Goal: Information Seeking & Learning: Learn about a topic

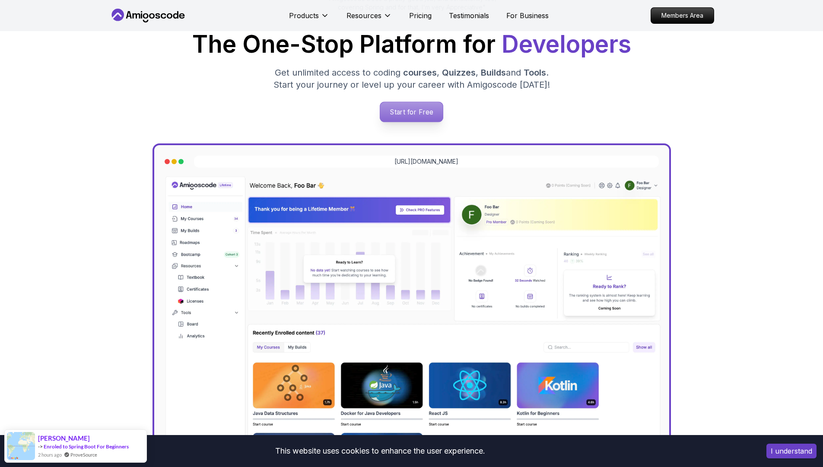
click at [416, 118] on p "Start for Free" at bounding box center [411, 112] width 63 height 20
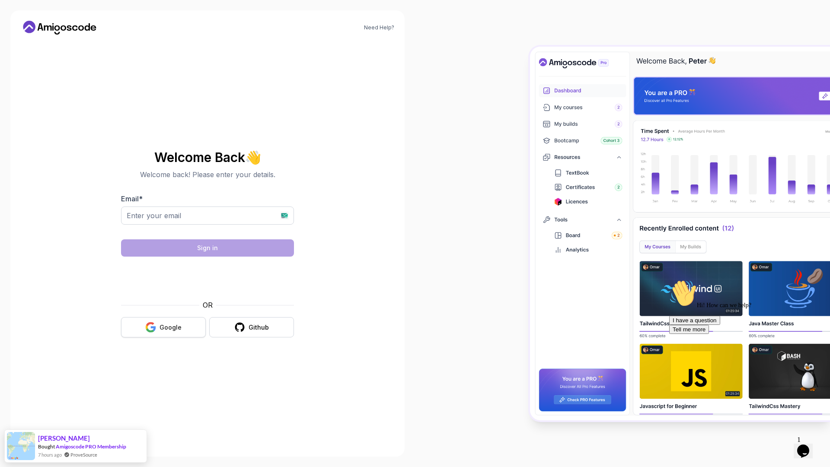
click at [174, 323] on div "Google" at bounding box center [170, 327] width 22 height 9
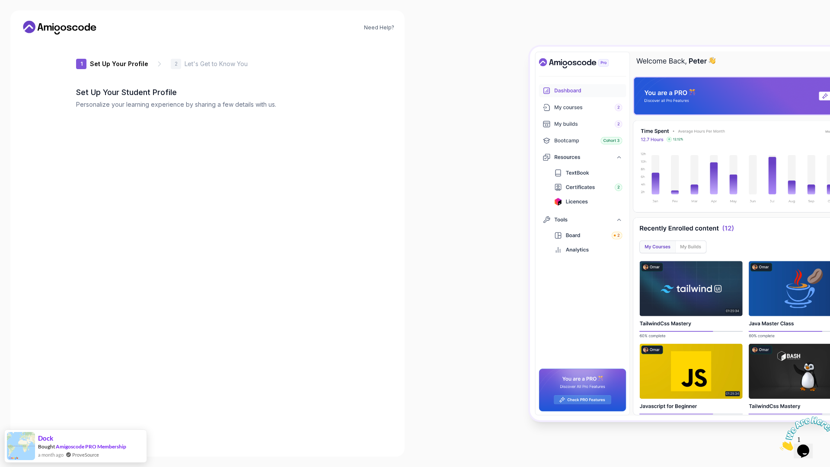
type input "zanyowl94c37"
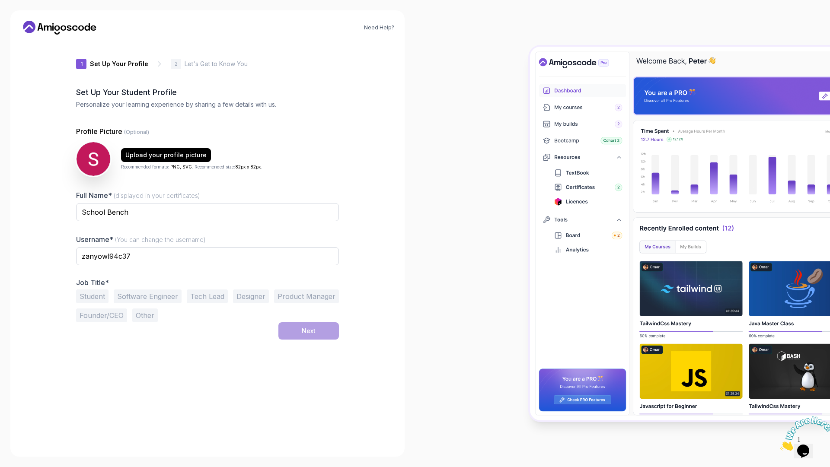
click at [97, 300] on button "Student" at bounding box center [92, 297] width 32 height 14
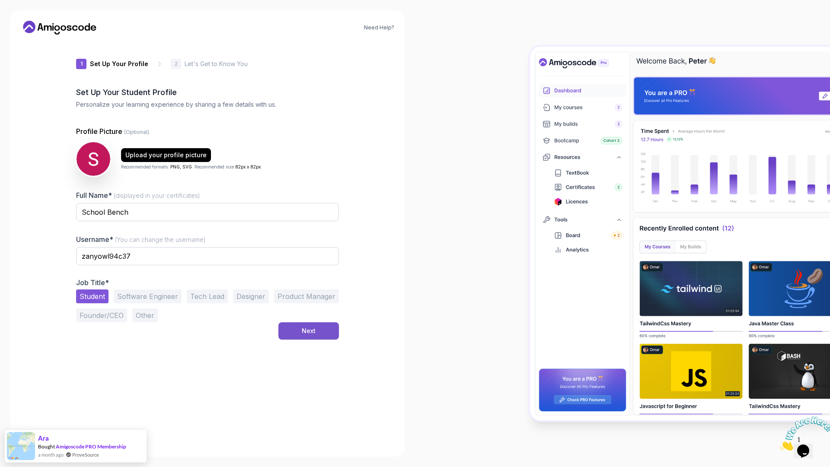
click at [308, 335] on div "Next" at bounding box center [309, 331] width 14 height 9
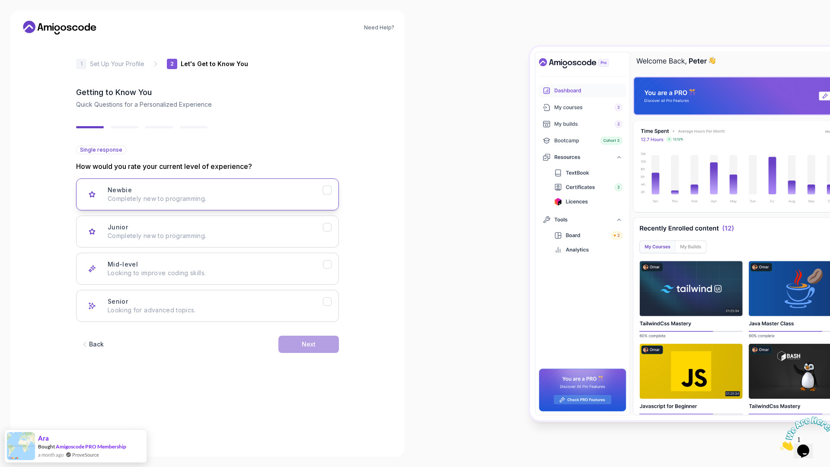
click at [301, 195] on p "Completely new to programming." at bounding box center [215, 199] width 215 height 9
click at [320, 352] on button "Next" at bounding box center [308, 344] width 61 height 17
click at [255, 186] on div "Backend Development Node.js, Python, Java" at bounding box center [215, 194] width 215 height 17
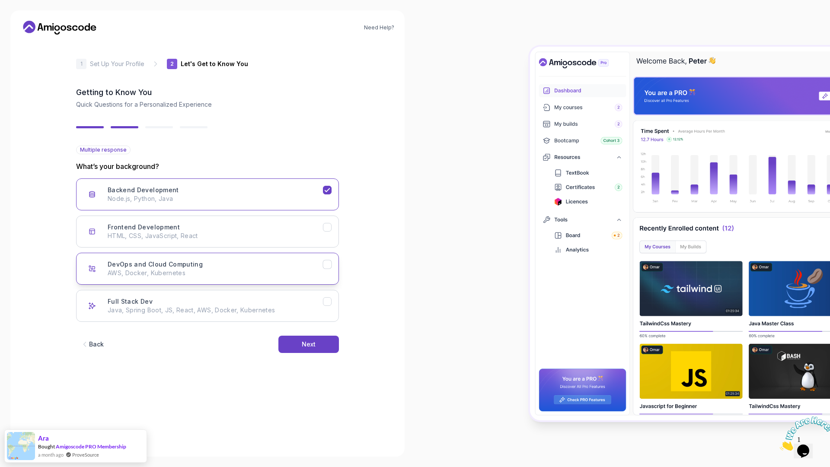
click at [273, 266] on div "DevOps and Cloud Computing AWS, Docker, Kubernetes" at bounding box center [215, 268] width 215 height 17
click at [295, 347] on button "Next" at bounding box center [308, 344] width 61 height 17
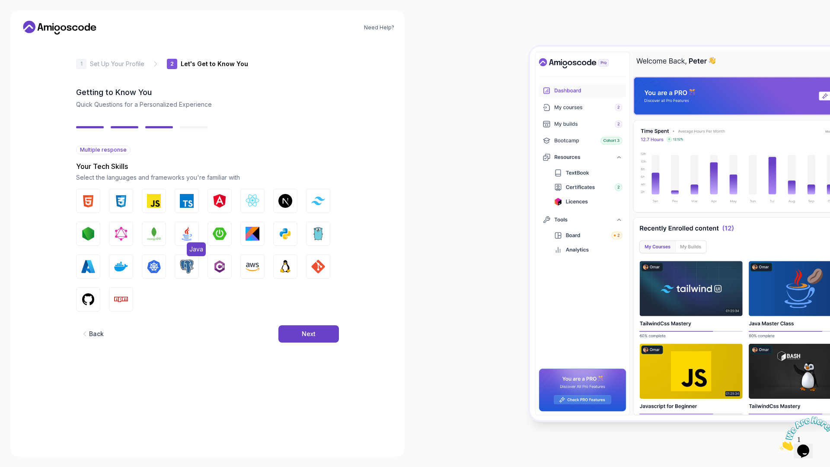
click at [179, 238] on button "Java" at bounding box center [187, 234] width 24 height 24
click at [112, 270] on button "Docker" at bounding box center [121, 267] width 24 height 24
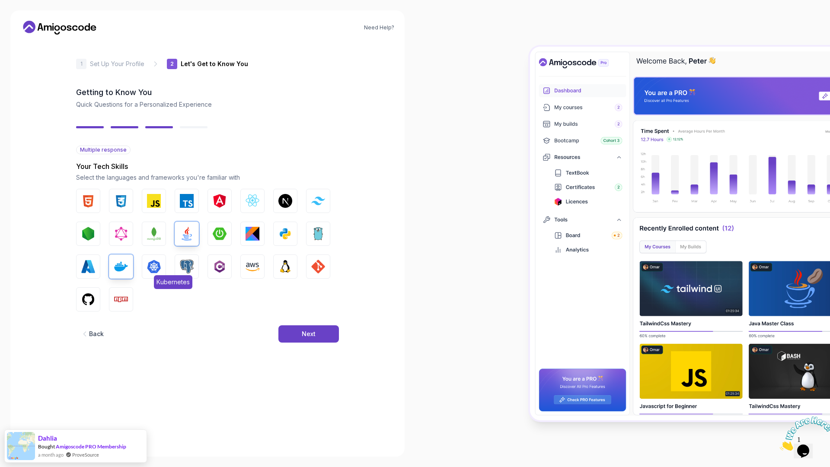
click at [155, 277] on span "Kubernetes" at bounding box center [173, 282] width 38 height 14
click at [192, 277] on span "PostgreSQL" at bounding box center [206, 282] width 39 height 14
click at [255, 269] on img "button" at bounding box center [253, 267] width 14 height 14
click at [287, 270] on img "button" at bounding box center [285, 267] width 14 height 14
click at [325, 268] on img "button" at bounding box center [318, 267] width 14 height 14
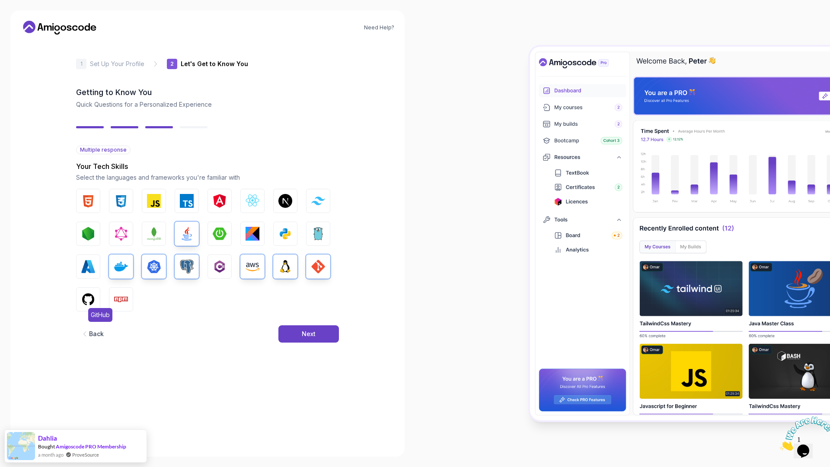
click at [84, 305] on img "button" at bounding box center [88, 300] width 14 height 14
click at [319, 332] on button "Next" at bounding box center [308, 333] width 61 height 17
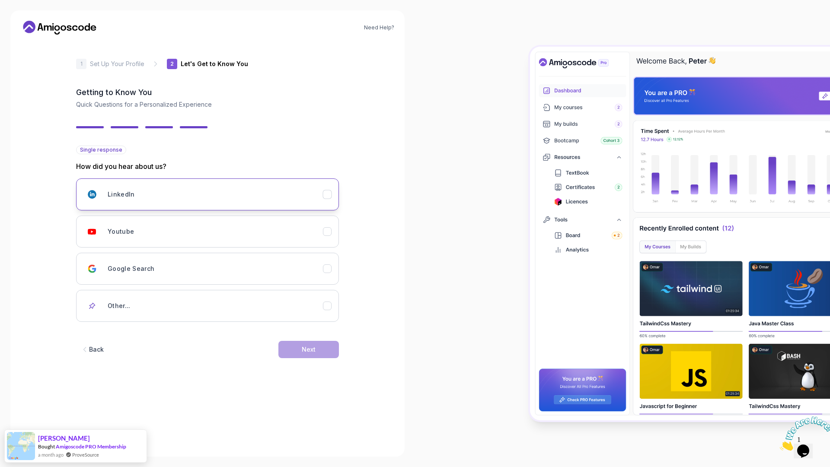
click at [246, 182] on button "LinkedIn" at bounding box center [207, 195] width 263 height 32
click at [315, 354] on button "Next" at bounding box center [308, 349] width 61 height 17
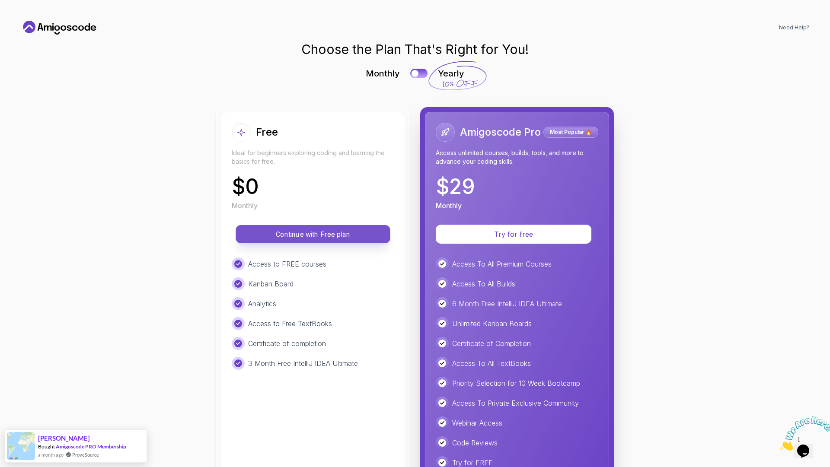
click at [287, 232] on p "Continue with Free plan" at bounding box center [313, 235] width 135 height 10
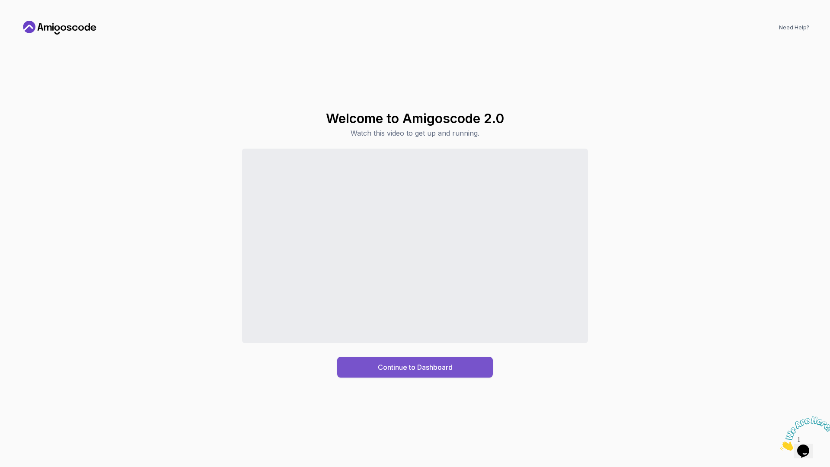
click at [394, 362] on div "Continue to Dashboard" at bounding box center [415, 367] width 75 height 10
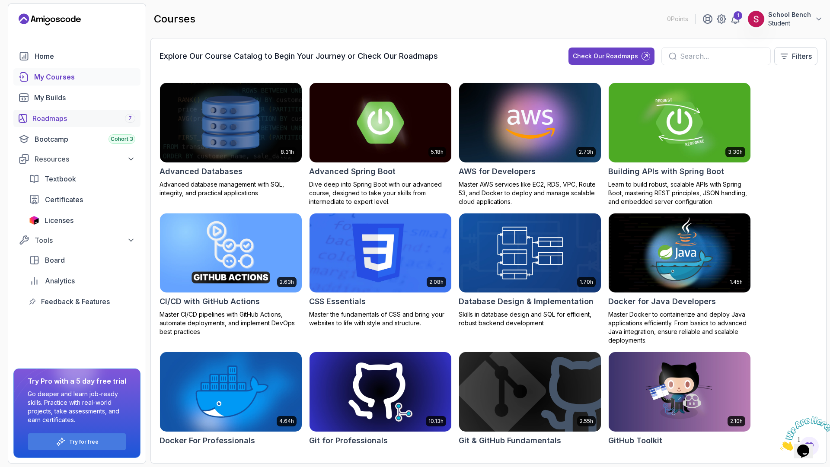
click at [49, 117] on div "Roadmaps 7" at bounding box center [83, 118] width 103 height 10
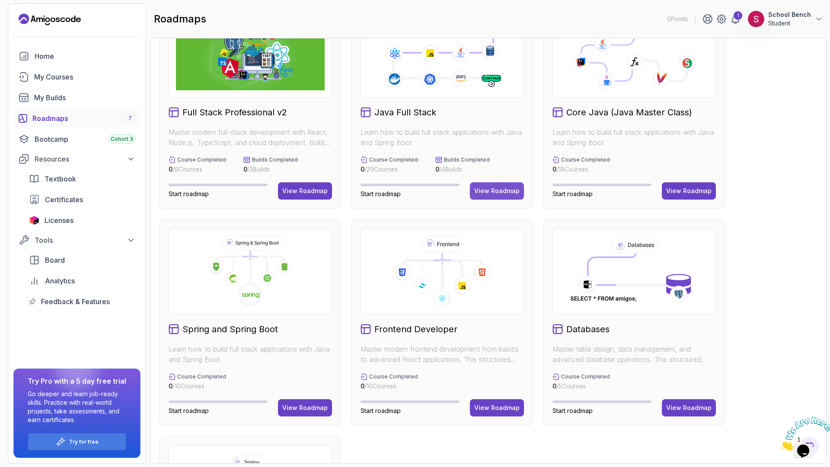
scroll to position [16, 0]
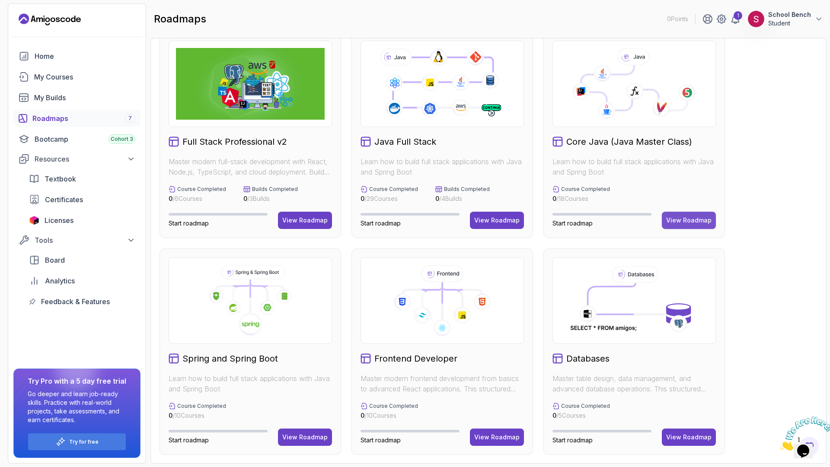
click at [692, 215] on button "View Roadmap" at bounding box center [689, 220] width 54 height 17
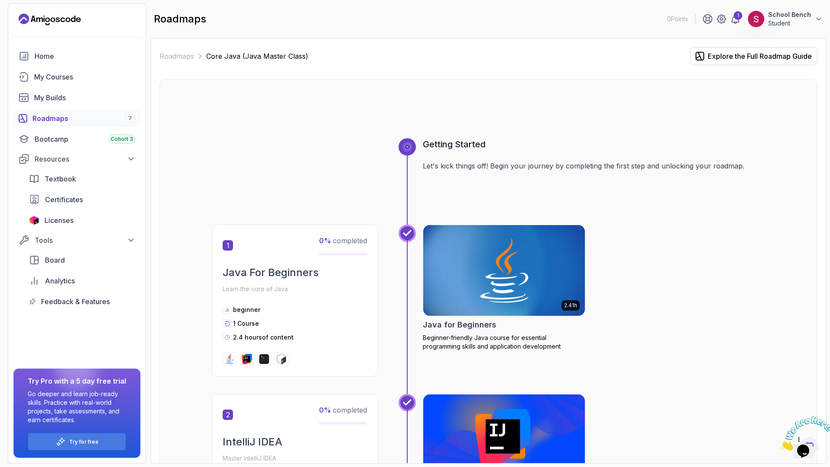
click at [56, 113] on div "Roadmaps 7" at bounding box center [83, 118] width 103 height 10
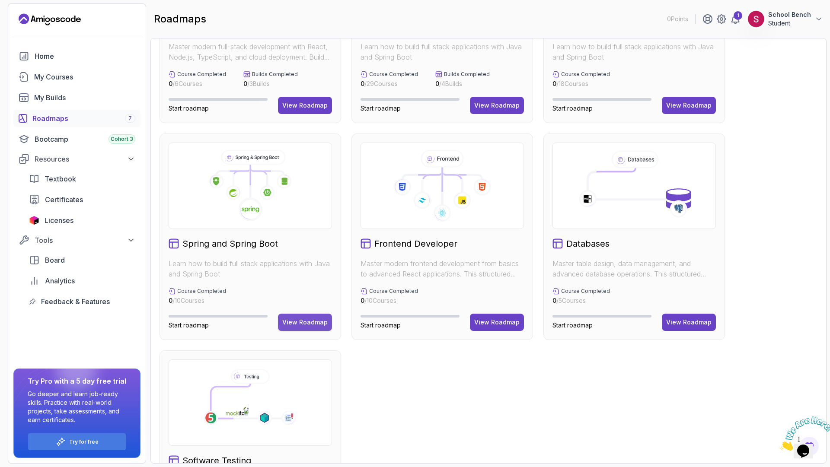
scroll to position [131, 0]
click at [301, 322] on div "View Roadmap" at bounding box center [304, 322] width 45 height 9
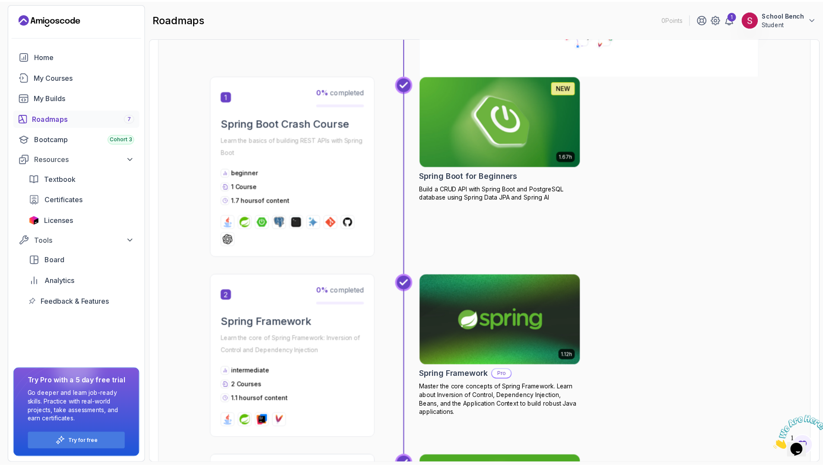
scroll to position [116, 0]
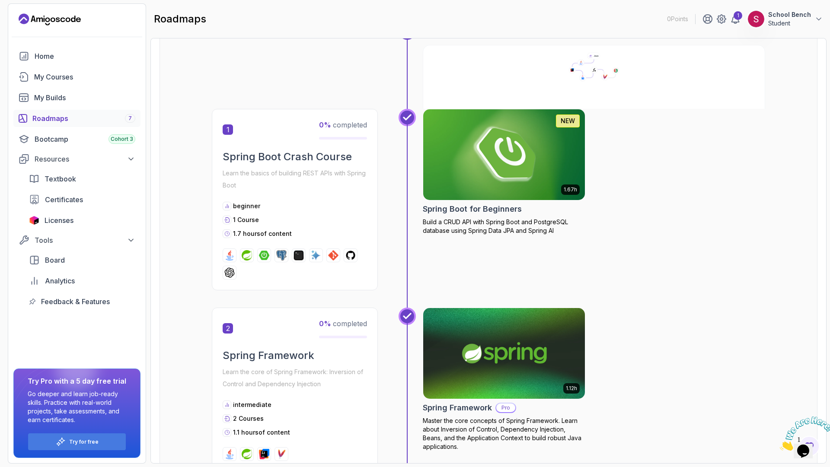
click at [509, 150] on img at bounding box center [504, 154] width 170 height 95
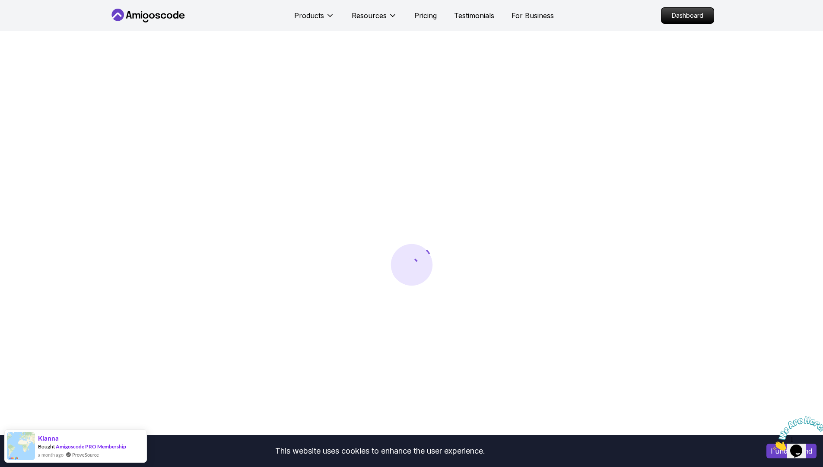
click at [532, 160] on body "This website uses cookies to enhance the user experience. I understand Products…" at bounding box center [411, 460] width 823 height 920
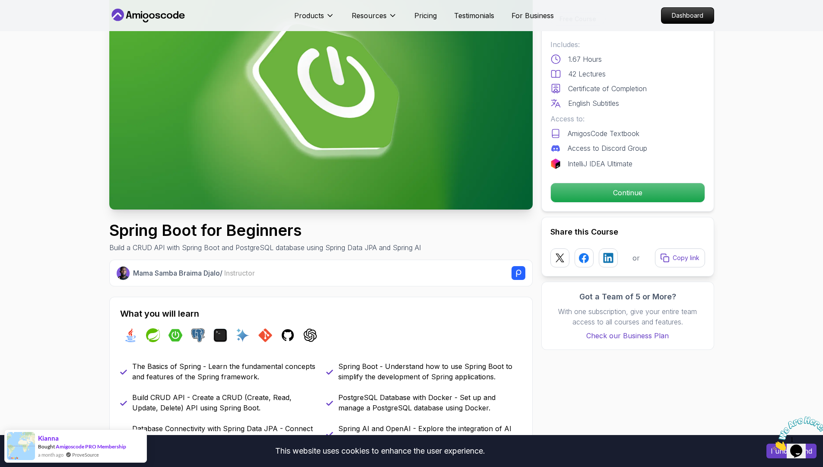
scroll to position [49, 0]
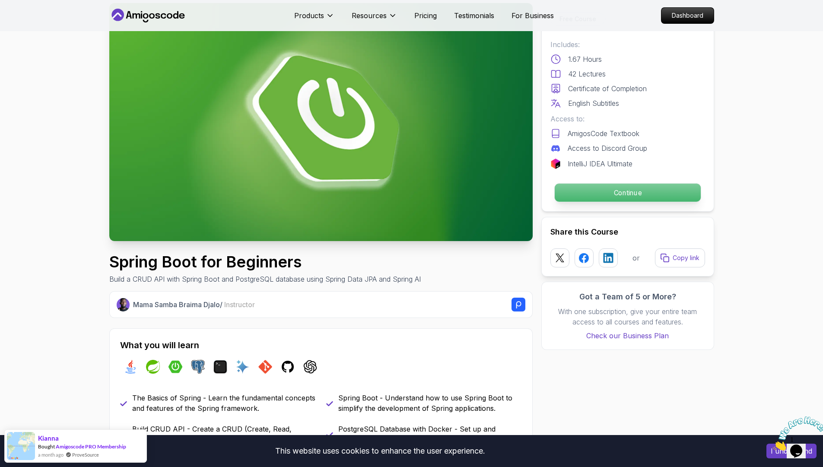
click at [611, 187] on p "Continue" at bounding box center [628, 193] width 146 height 18
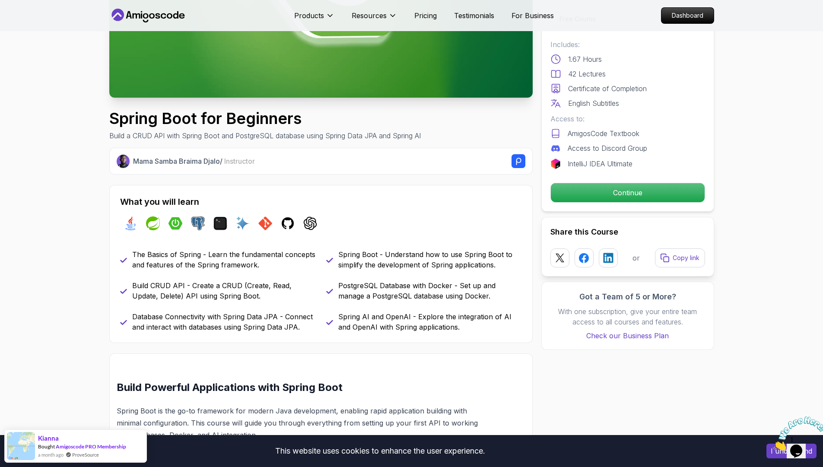
scroll to position [197, 0]
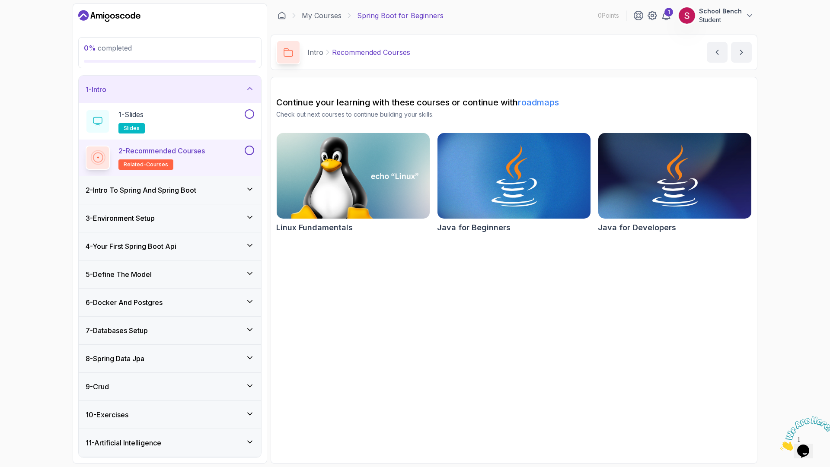
click at [249, 247] on icon at bounding box center [250, 245] width 9 height 9
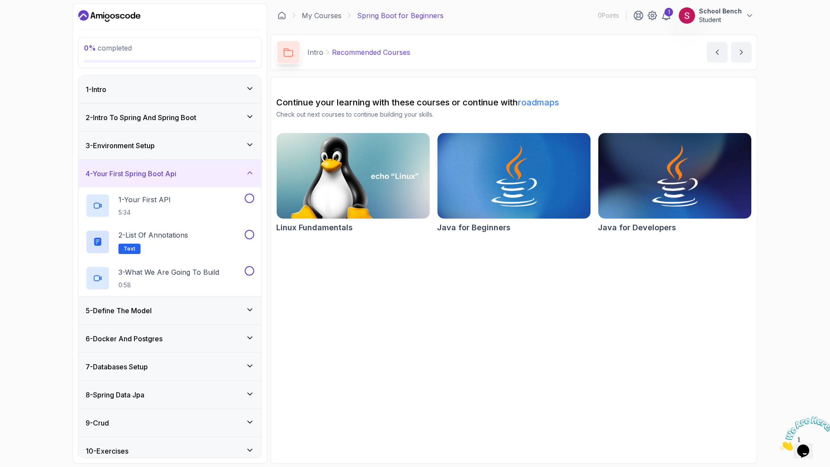
click at [252, 312] on icon at bounding box center [250, 310] width 9 height 9
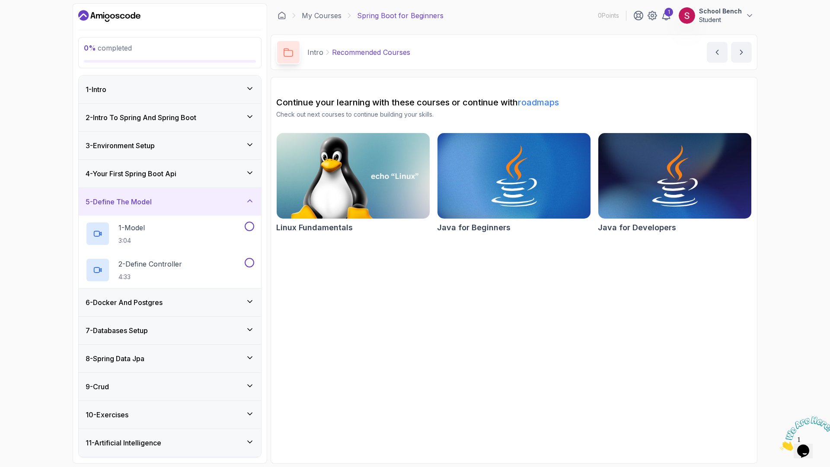
click at [251, 118] on icon at bounding box center [250, 116] width 9 height 9
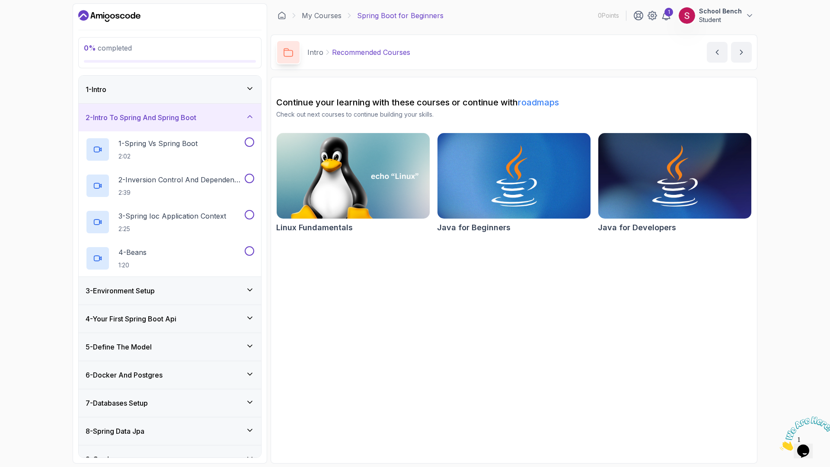
click at [243, 92] on div "1 - Intro" at bounding box center [170, 89] width 169 height 10
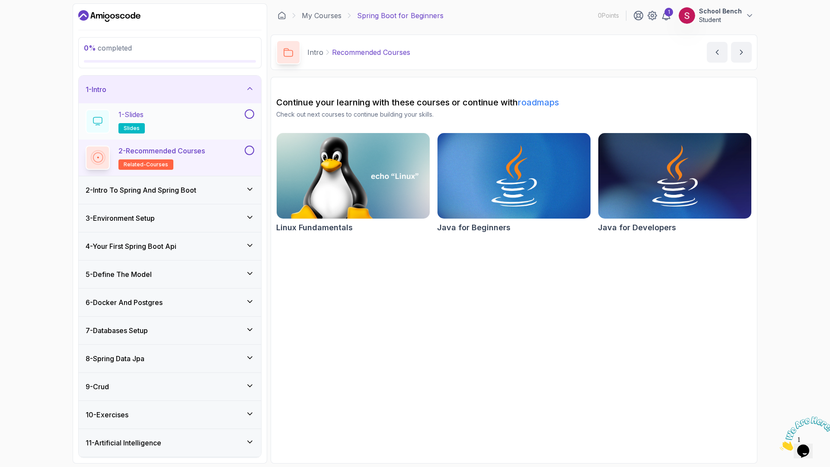
click at [135, 118] on p "1 - Slides" at bounding box center [130, 114] width 25 height 10
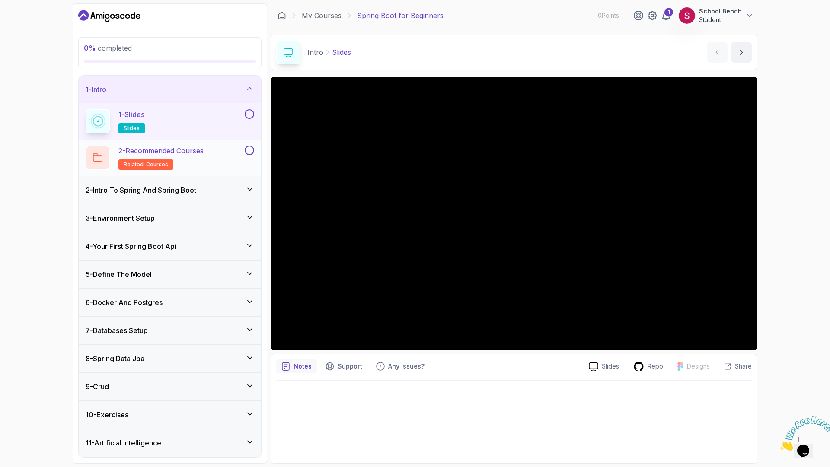
click at [188, 152] on p "2 - Recommended Courses" at bounding box center [160, 151] width 85 height 10
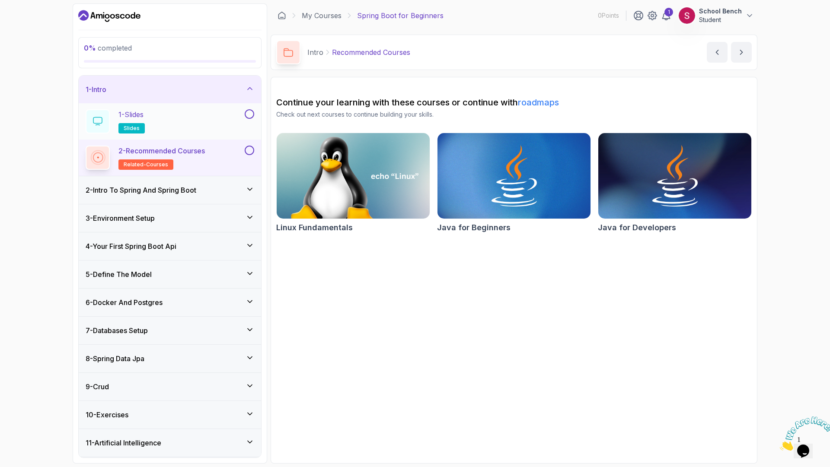
click at [236, 121] on div "1 - Slides slides" at bounding box center [164, 121] width 157 height 24
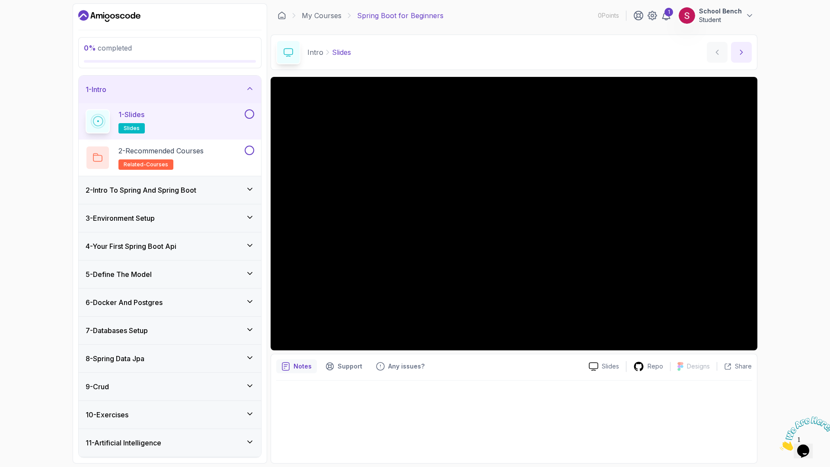
click at [738, 49] on icon "next content" at bounding box center [741, 52] width 9 height 9
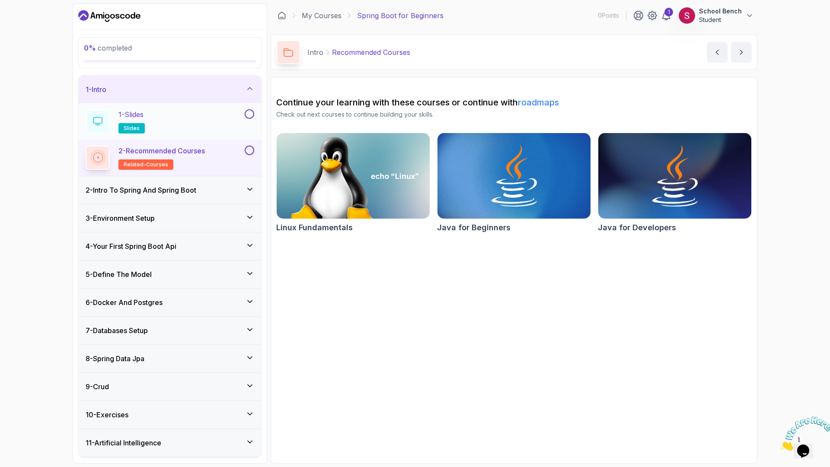
click at [252, 114] on button at bounding box center [250, 114] width 10 height 10
click at [252, 114] on icon at bounding box center [250, 114] width 8 height 9
click at [252, 118] on div at bounding box center [248, 114] width 11 height 10
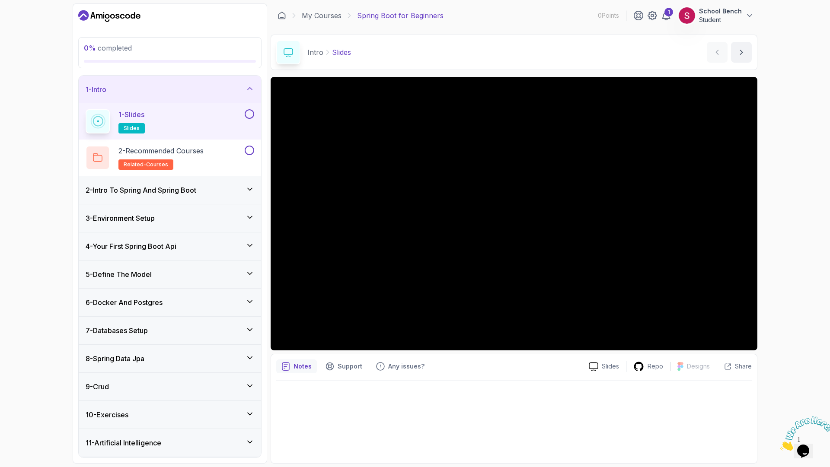
click at [251, 116] on button at bounding box center [250, 114] width 10 height 10
click at [247, 152] on button at bounding box center [250, 151] width 10 height 10
click at [245, 187] on div "2 - Intro To Spring And Spring Boot" at bounding box center [170, 190] width 169 height 10
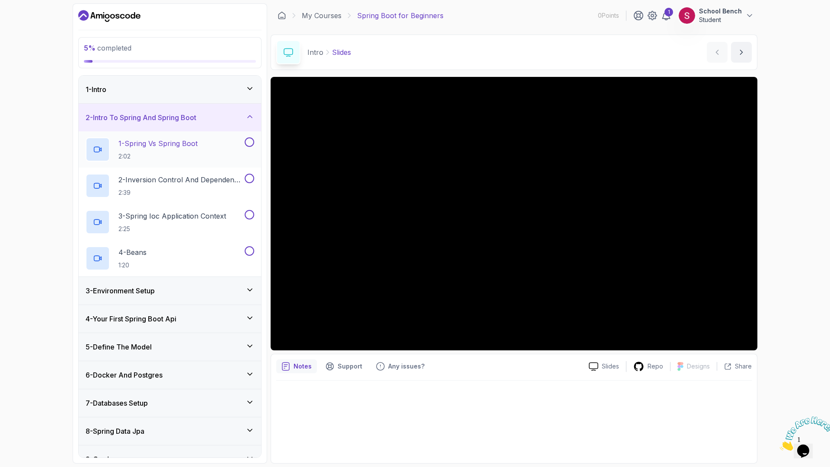
click at [149, 151] on h2 "1 - Spring Vs Spring Boot 2:02" at bounding box center [157, 149] width 79 height 22
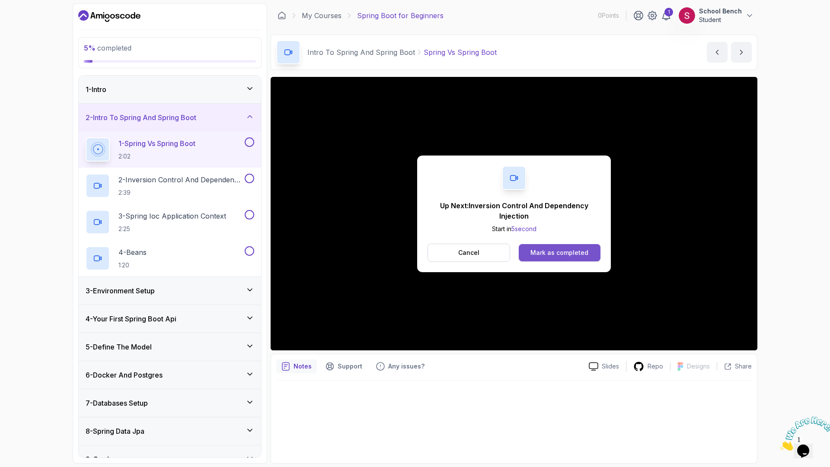
click at [560, 255] on div "Mark as completed" at bounding box center [559, 253] width 58 height 9
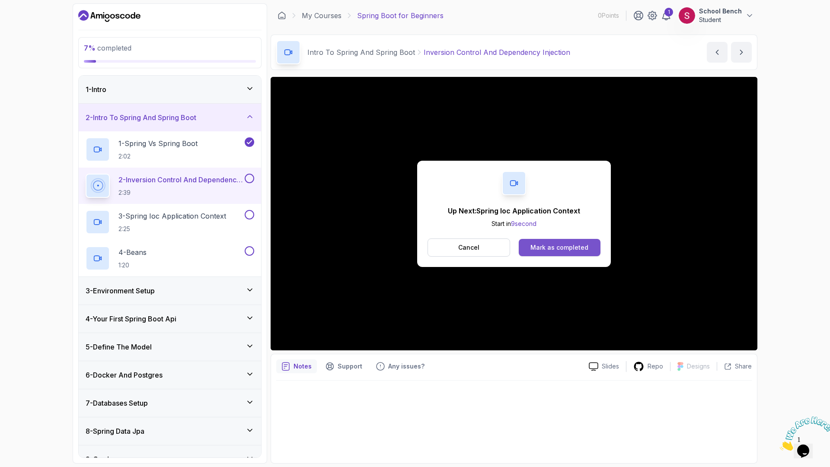
click at [561, 249] on div "Mark as completed" at bounding box center [559, 247] width 58 height 9
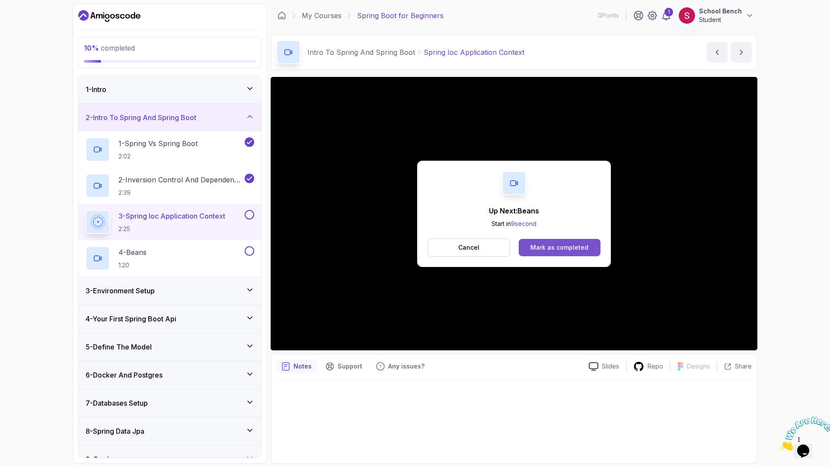
click at [577, 250] on div "Mark as completed" at bounding box center [559, 247] width 58 height 9
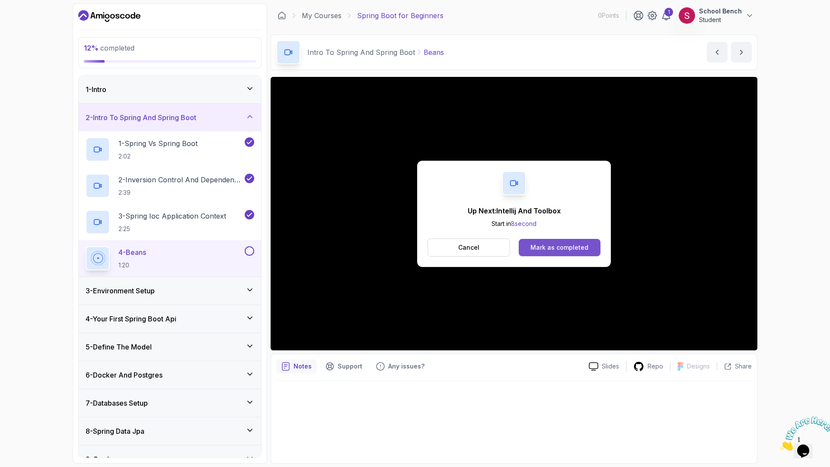
click at [587, 249] on button "Mark as completed" at bounding box center [560, 247] width 82 height 17
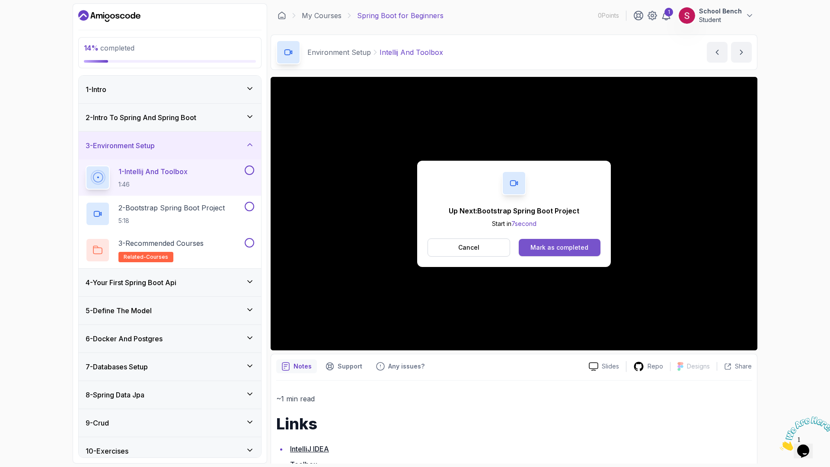
click at [548, 248] on div "Mark as completed" at bounding box center [559, 247] width 58 height 9
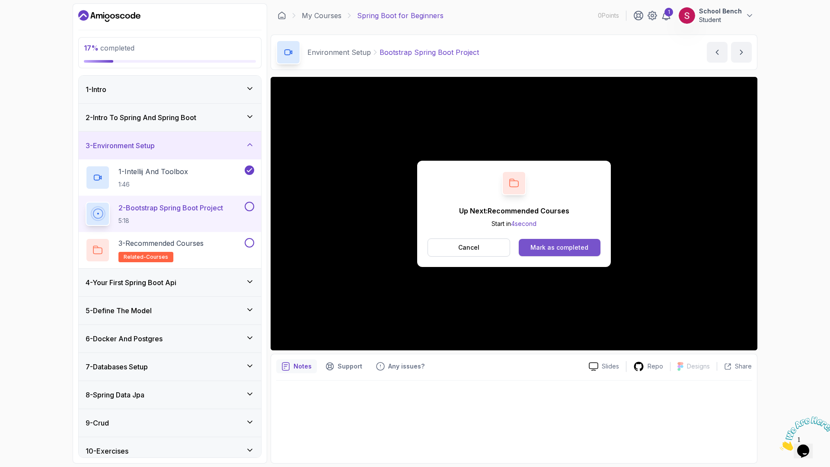
click at [556, 249] on div "Mark as completed" at bounding box center [559, 247] width 58 height 9
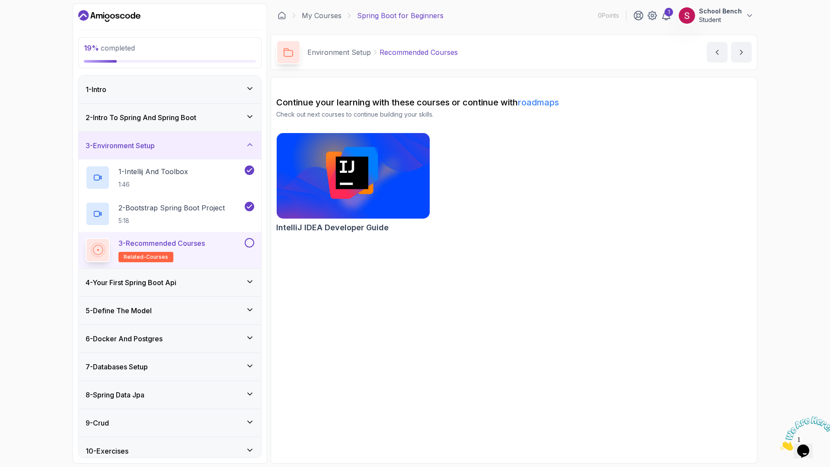
click at [247, 240] on button at bounding box center [250, 243] width 10 height 10
click at [247, 278] on icon at bounding box center [250, 281] width 9 height 9
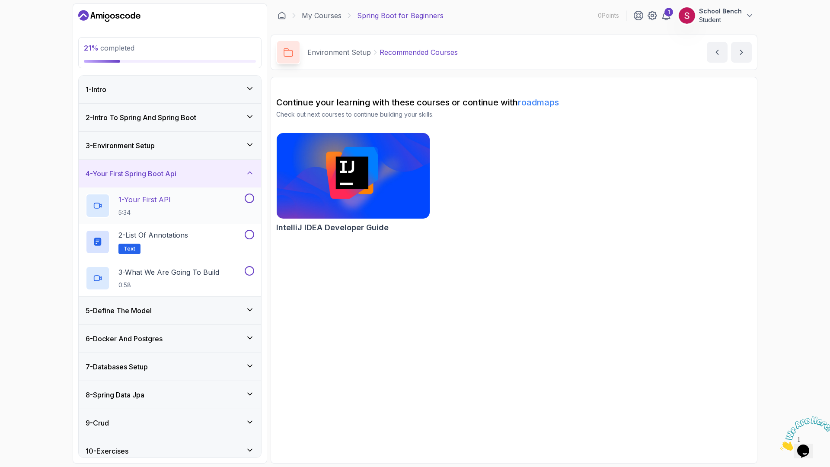
click at [160, 197] on p "1 - Your First API" at bounding box center [144, 200] width 52 height 10
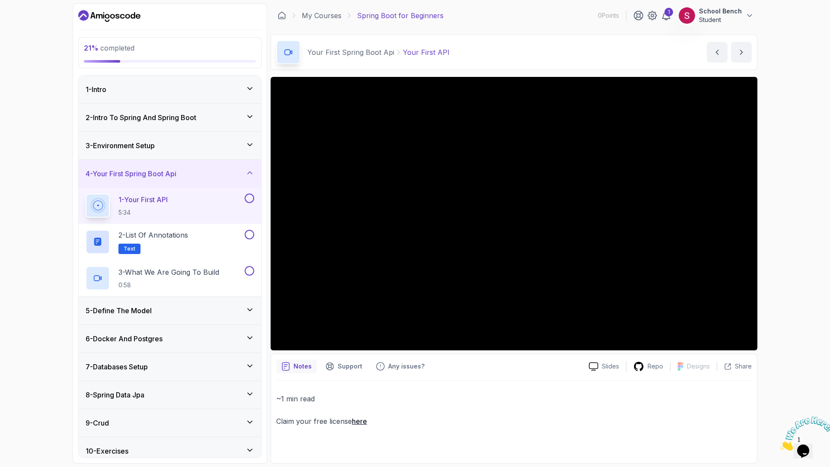
click at [252, 308] on icon at bounding box center [250, 310] width 9 height 9
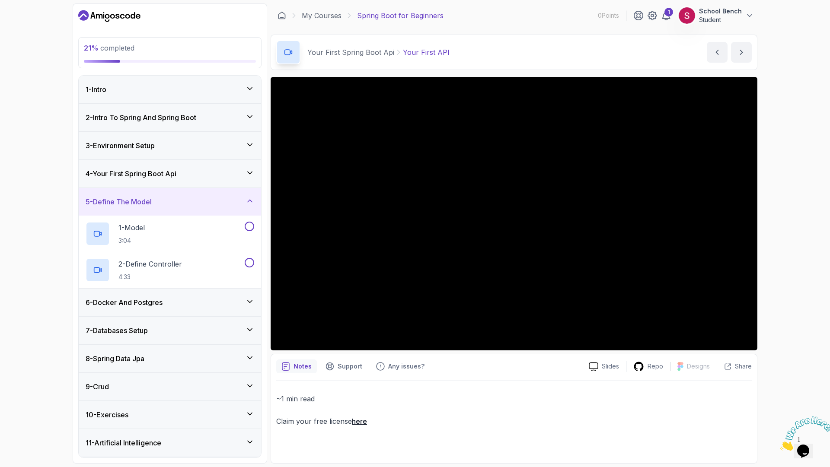
click at [249, 304] on icon at bounding box center [250, 301] width 9 height 9
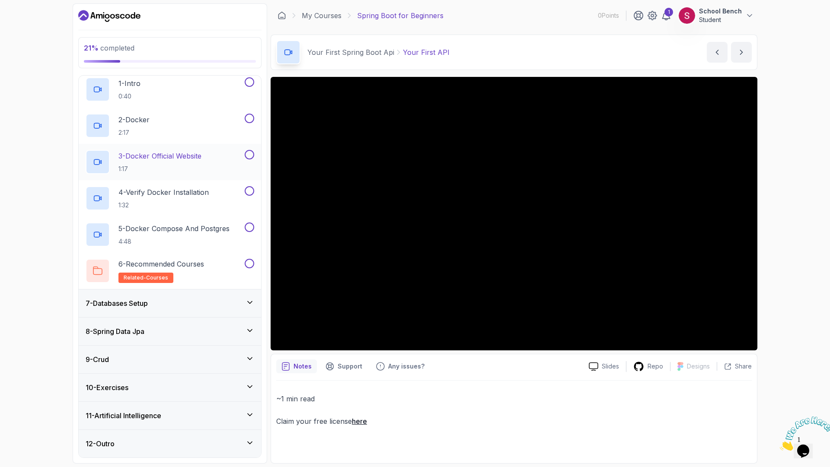
scroll to position [153, 0]
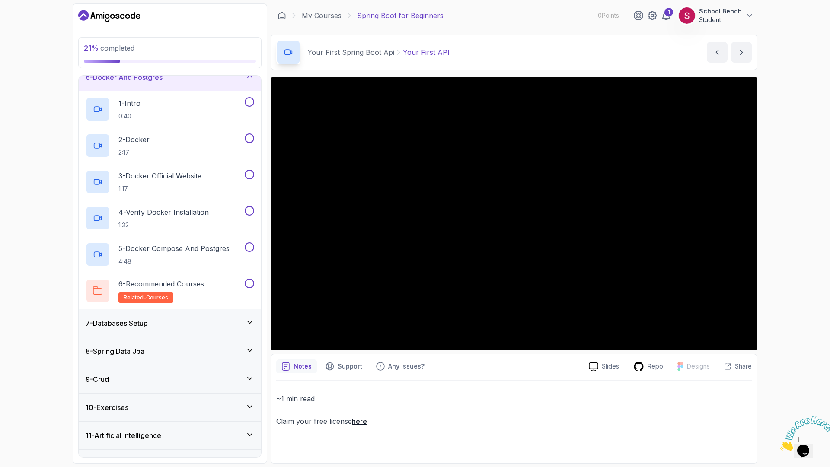
click at [249, 318] on icon at bounding box center [250, 322] width 9 height 9
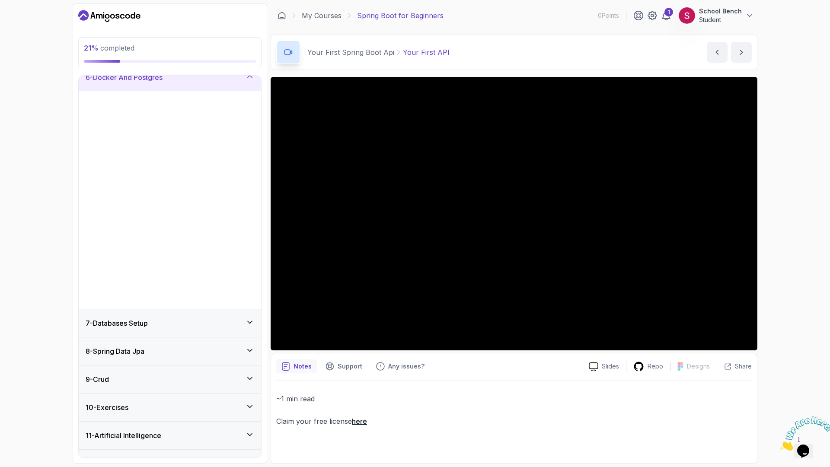
scroll to position [0, 0]
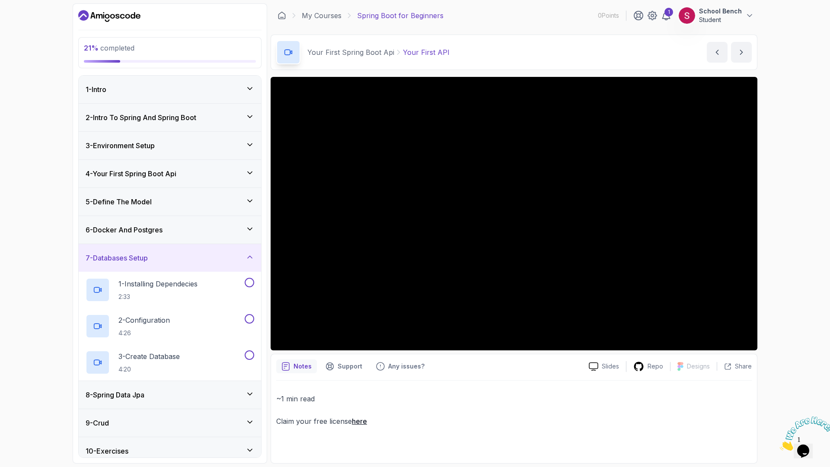
click at [250, 393] on icon at bounding box center [250, 394] width 9 height 9
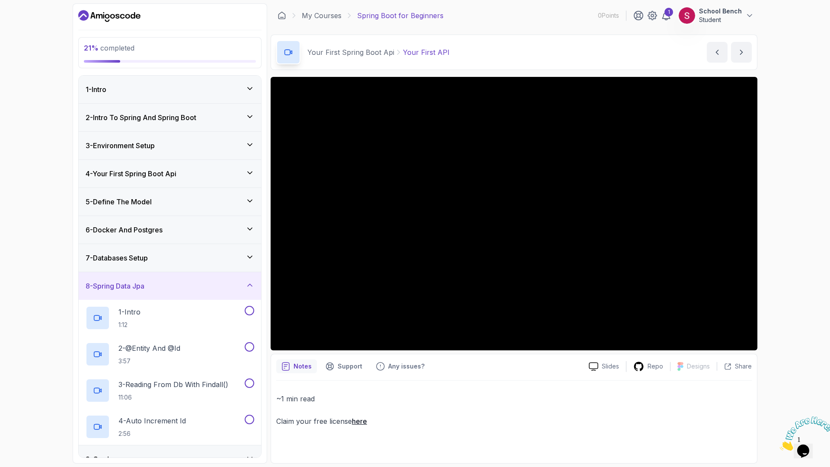
click at [250, 175] on icon at bounding box center [250, 173] width 9 height 9
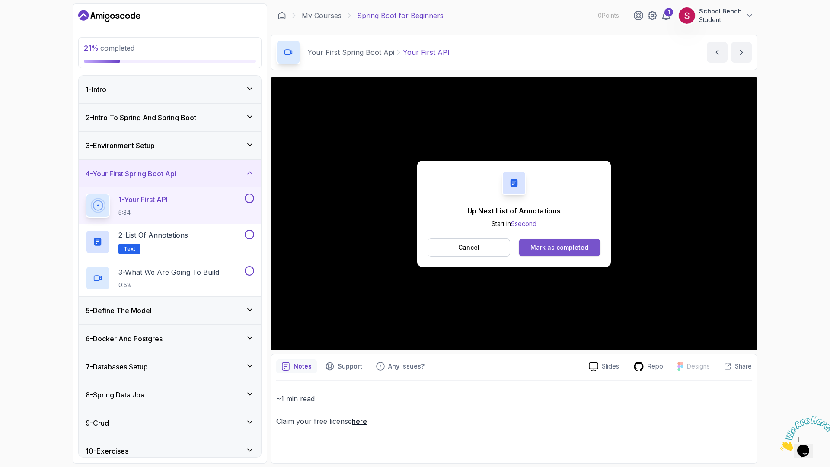
click at [539, 247] on div "Mark as completed" at bounding box center [559, 247] width 58 height 9
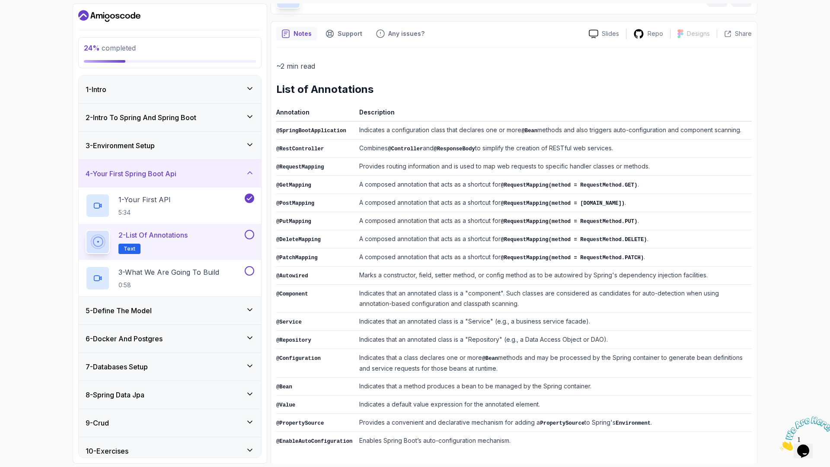
scroll to position [60, 0]
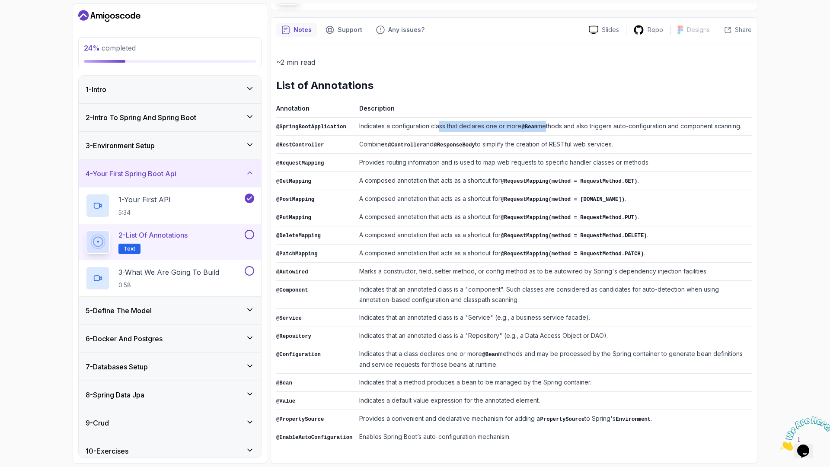
drag, startPoint x: 439, startPoint y: 124, endPoint x: 545, endPoint y: 131, distance: 107.0
click at [545, 131] on td "Indicates a configuration class that declares one or more @Bean methods and als…" at bounding box center [554, 127] width 396 height 18
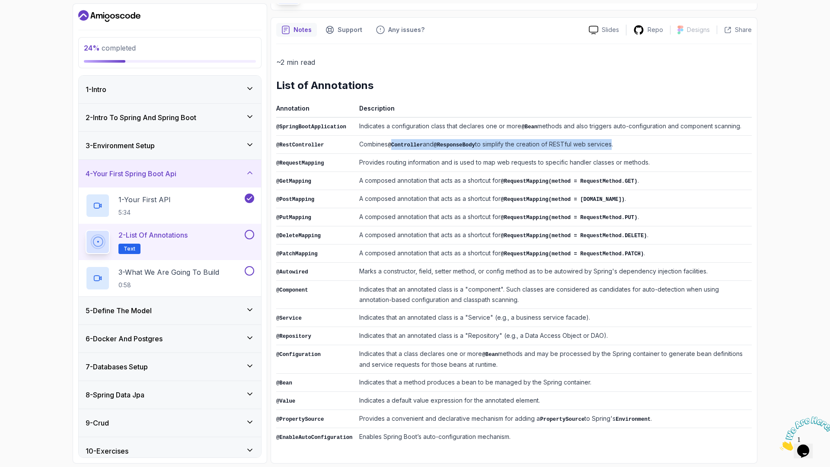
drag, startPoint x: 392, startPoint y: 142, endPoint x: 615, endPoint y: 144, distance: 223.0
click at [615, 144] on td "Combines @Controller and @ResponseBody to simplify the creation of RESTful web …" at bounding box center [554, 145] width 396 height 18
click at [346, 168] on td "@RequestMapping" at bounding box center [316, 163] width 80 height 18
drag, startPoint x: 355, startPoint y: 166, endPoint x: 447, endPoint y: 164, distance: 92.5
click at [447, 164] on tr "@RequestMapping Provides routing information and is used to map web requests to…" at bounding box center [513, 163] width 475 height 18
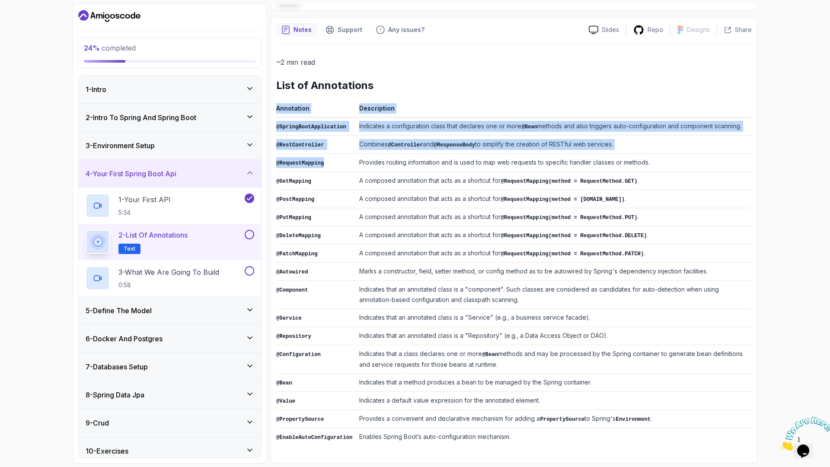
drag, startPoint x: 273, startPoint y: 162, endPoint x: 351, endPoint y: 166, distance: 78.4
click at [351, 166] on div "Notes Support Any issues? Slides Repo Designs Design not available Share ~2 min…" at bounding box center [514, 240] width 487 height 446
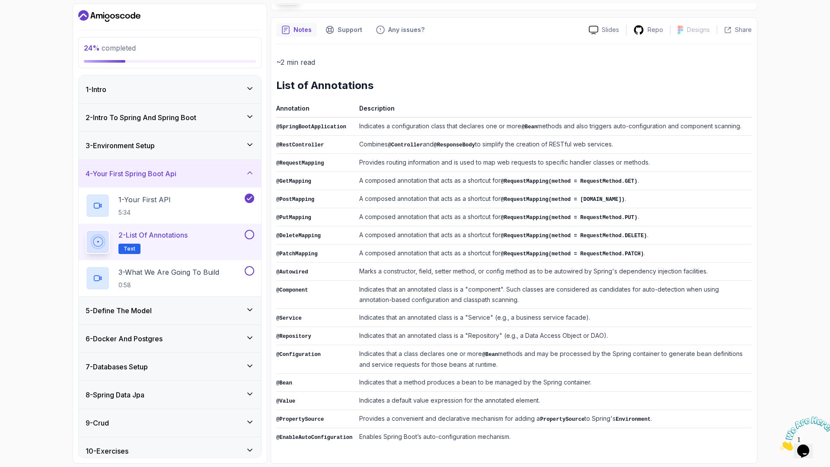
click at [411, 177] on td "A composed annotation that acts as a shortcut for @RequestMapping(method = Requ…" at bounding box center [554, 181] width 396 height 18
drag, startPoint x: 496, startPoint y: 178, endPoint x: 647, endPoint y: 184, distance: 151.4
click at [647, 184] on td "A composed annotation that acts as a shortcut for @RequestMapping(method = Requ…" at bounding box center [554, 181] width 396 height 18
drag, startPoint x: 630, startPoint y: 196, endPoint x: 653, endPoint y: 195, distance: 22.9
click at [653, 195] on td "A composed annotation that acts as a shortcut for @RequestMapping(method = [DOM…" at bounding box center [554, 199] width 396 height 18
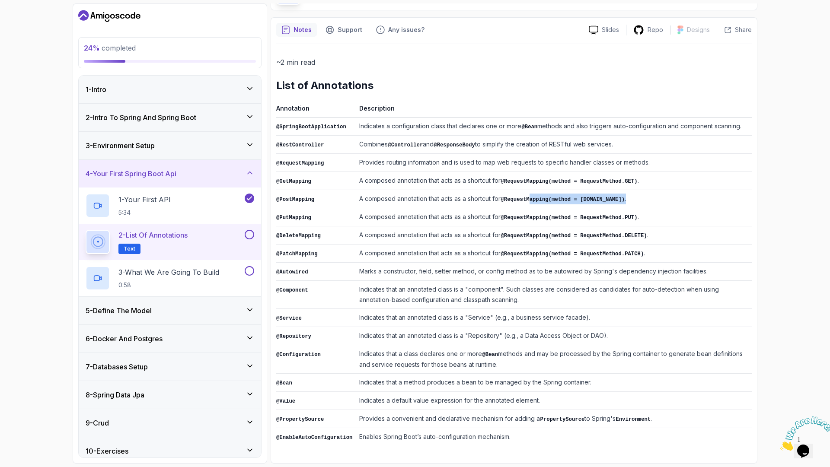
drag, startPoint x: 533, startPoint y: 204, endPoint x: 651, endPoint y: 205, distance: 118.9
click at [652, 204] on td "A composed annotation that acts as a shortcut for @RequestMapping(method = [DOM…" at bounding box center [554, 199] width 396 height 18
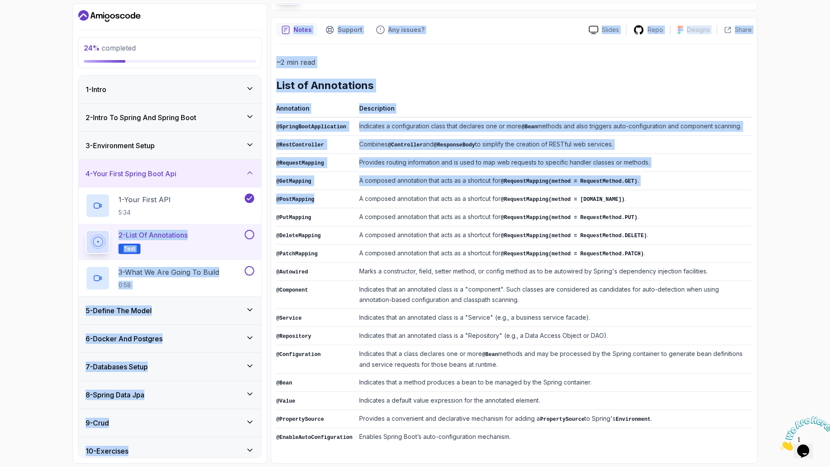
drag, startPoint x: 308, startPoint y: 202, endPoint x: 262, endPoint y: 197, distance: 45.7
click at [262, 197] on div "24 % completed 1 - Intro 2 - Intro To Spring And Spring Boot 3 - Environment Se…" at bounding box center [415, 233] width 685 height 460
click at [249, 282] on button "3 - What We Are Going To Build 0:58" at bounding box center [170, 278] width 169 height 24
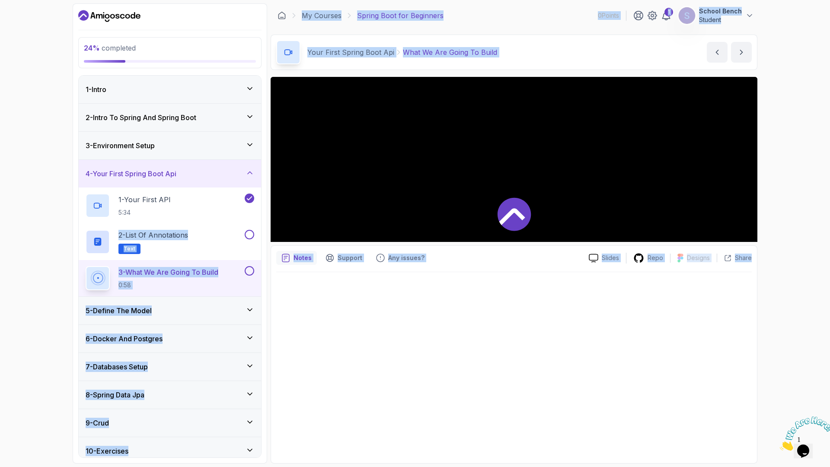
click at [244, 268] on div at bounding box center [248, 271] width 11 height 10
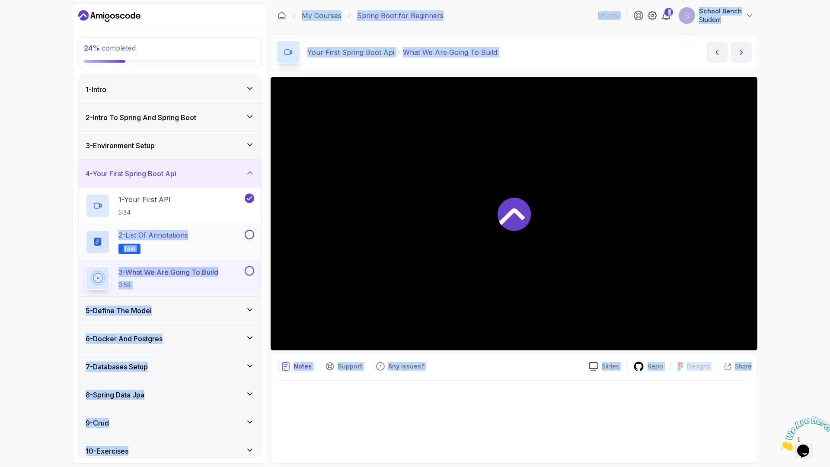
click at [249, 233] on button at bounding box center [250, 235] width 10 height 10
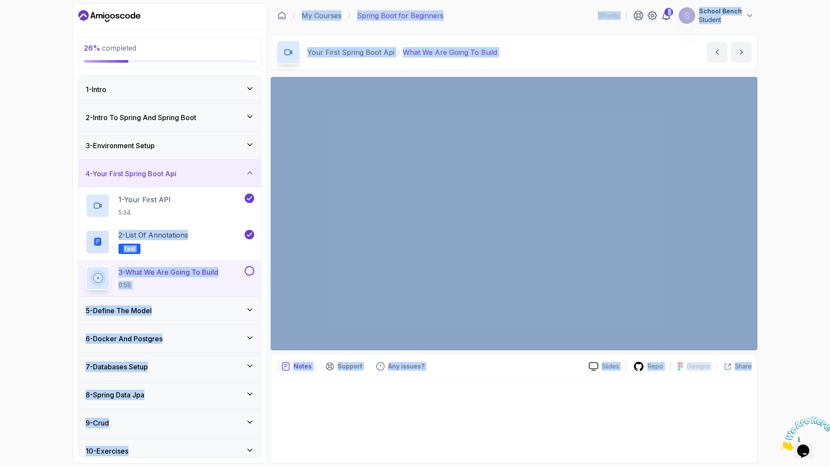
click at [215, 280] on h2 "3 - What We Are Going To Build 0:58" at bounding box center [168, 278] width 100 height 22
click at [562, 390] on div at bounding box center [513, 419] width 475 height 77
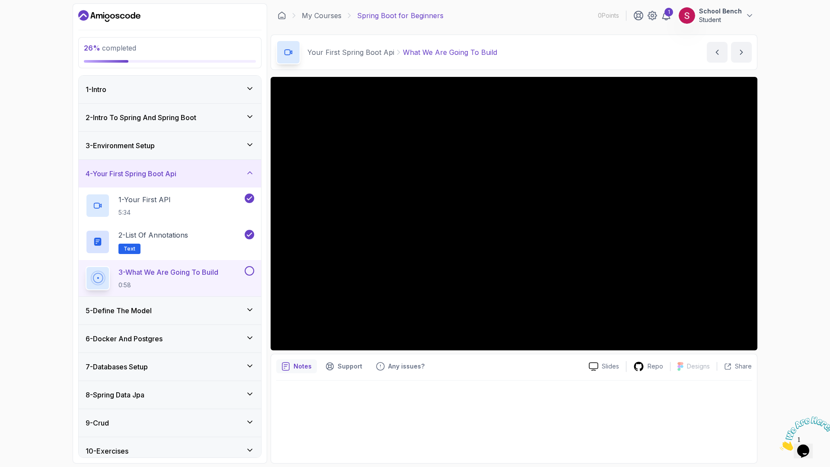
scroll to position [64, 0]
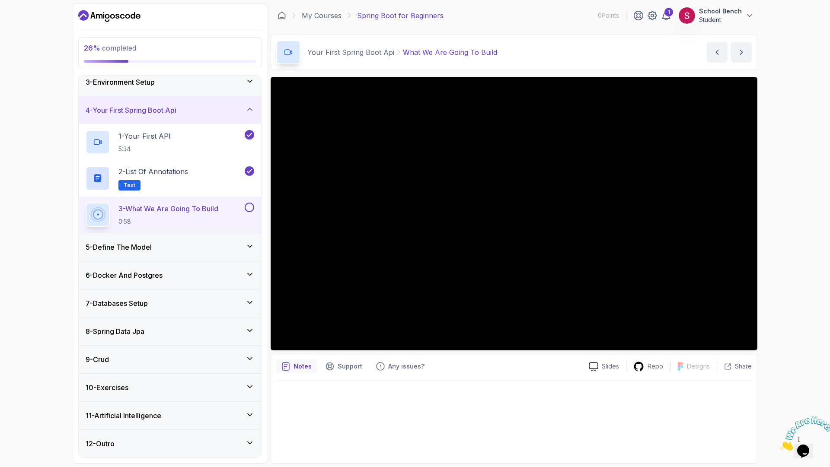
click at [247, 417] on icon at bounding box center [250, 415] width 9 height 9
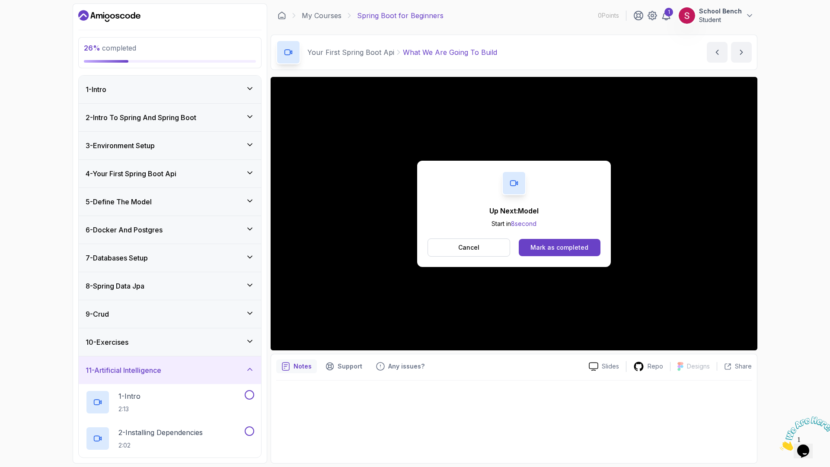
scroll to position [209, 0]
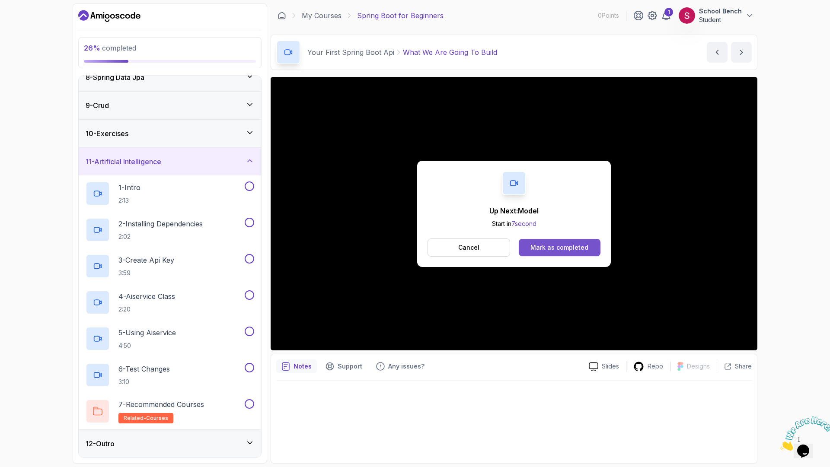
click at [545, 241] on button "Mark as completed" at bounding box center [560, 247] width 82 height 17
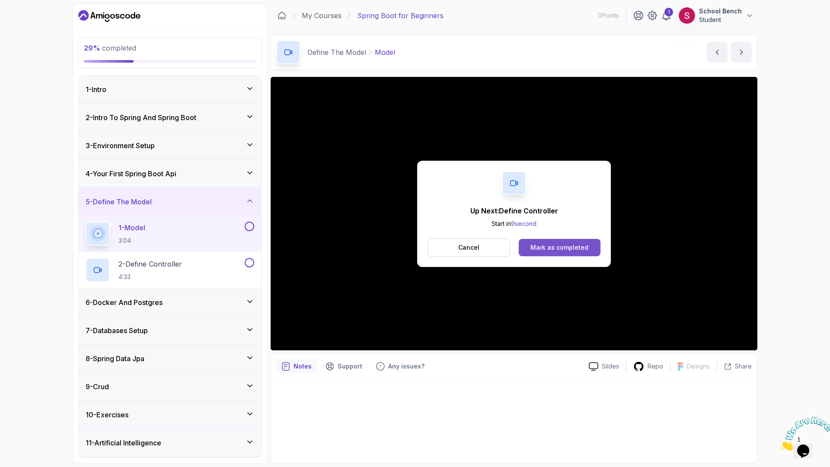
click at [573, 245] on div "Mark as completed" at bounding box center [559, 247] width 58 height 9
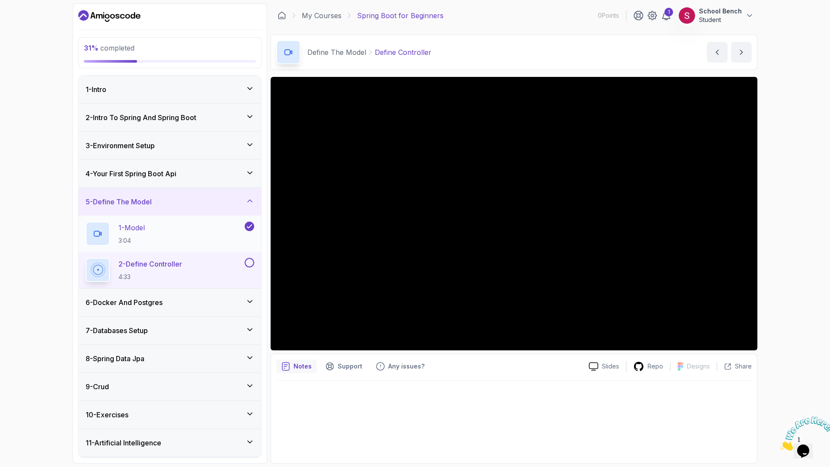
click at [152, 232] on div "1 - Model 3:04" at bounding box center [164, 234] width 157 height 24
click at [96, 234] on icon at bounding box center [97, 234] width 9 height 9
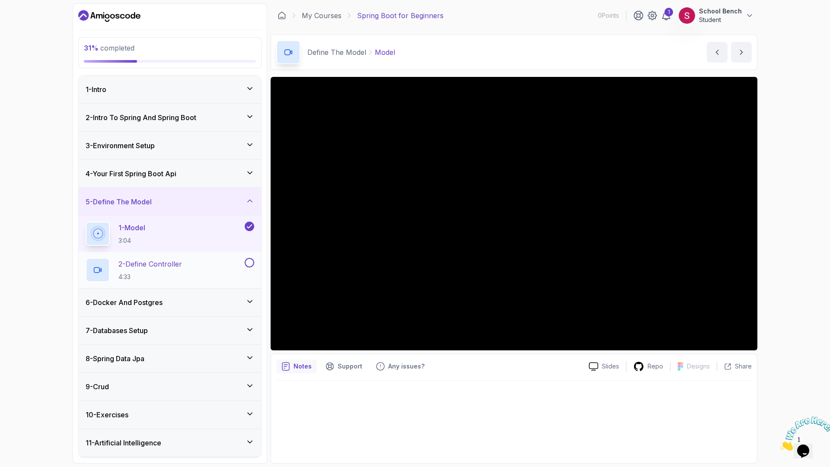
click at [178, 273] on p "4:33" at bounding box center [150, 277] width 64 height 9
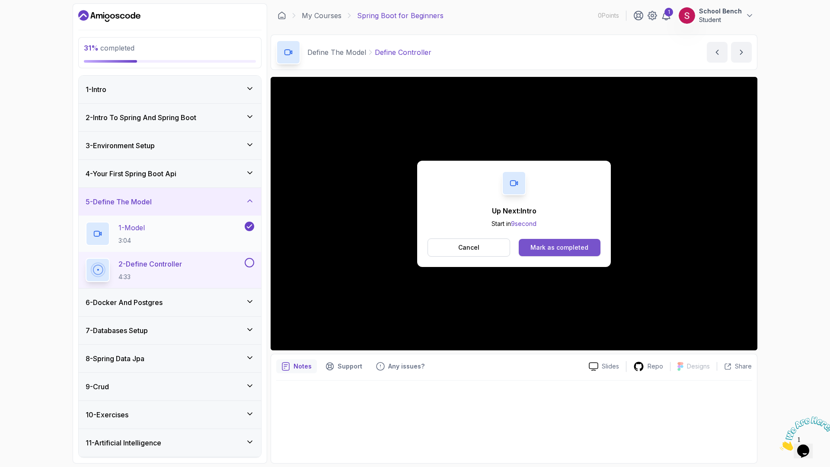
click at [549, 249] on div "Mark as completed" at bounding box center [559, 247] width 58 height 9
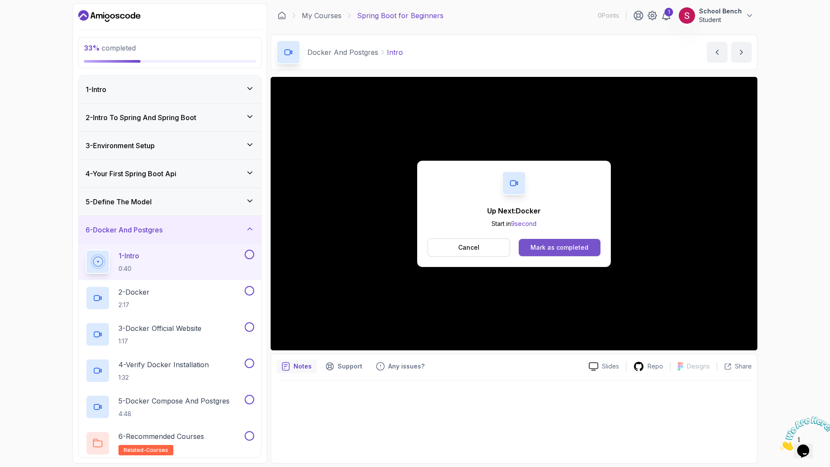
click at [541, 248] on div "Mark as completed" at bounding box center [559, 247] width 58 height 9
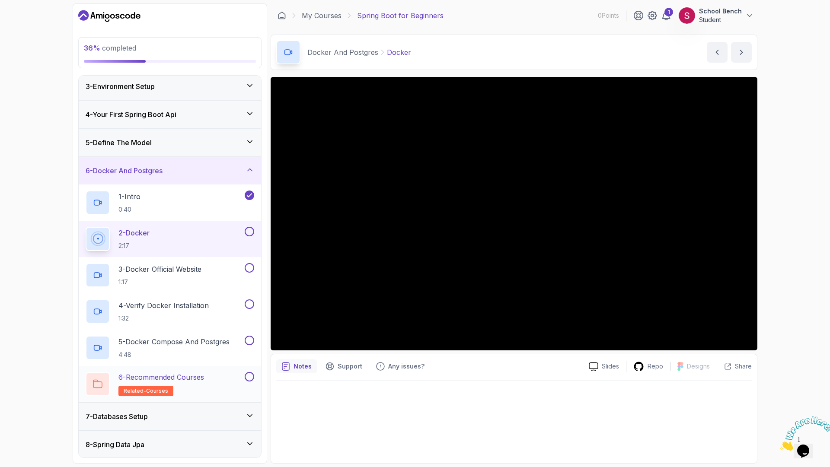
scroll to position [54, 0]
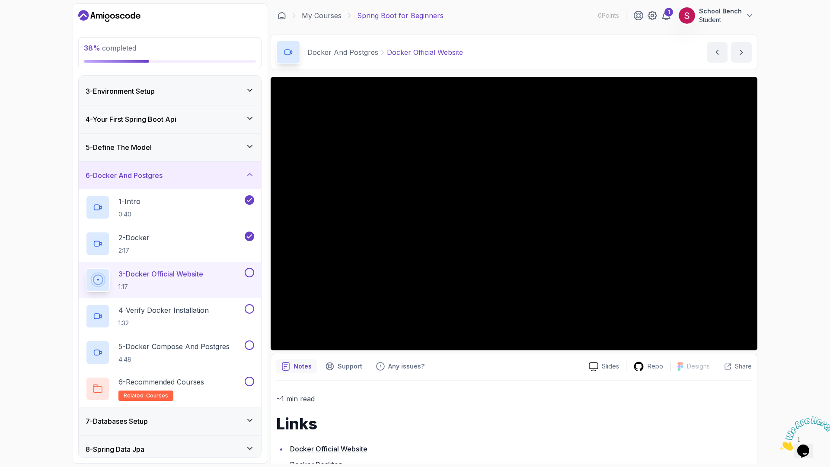
click at [245, 271] on button at bounding box center [250, 273] width 10 height 10
click at [226, 307] on div "4 - Verify Docker Installation 1:32" at bounding box center [164, 316] width 157 height 24
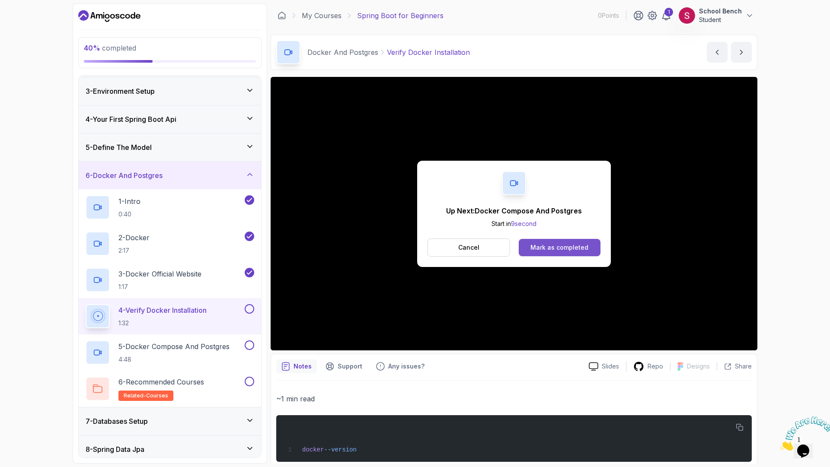
click at [535, 251] on div "Mark as completed" at bounding box center [559, 247] width 58 height 9
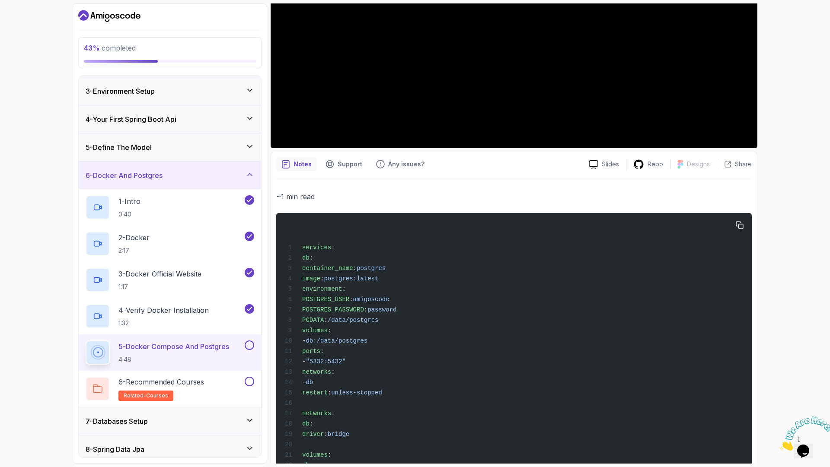
scroll to position [234, 0]
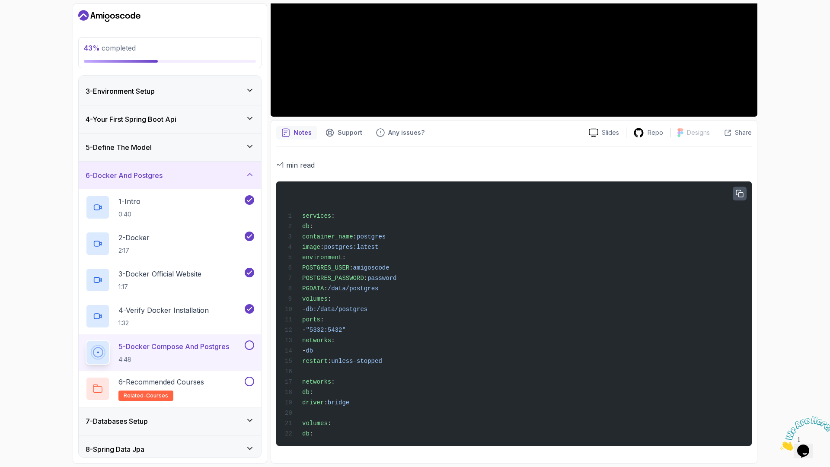
click at [739, 193] on icon "button" at bounding box center [739, 193] width 7 height 7
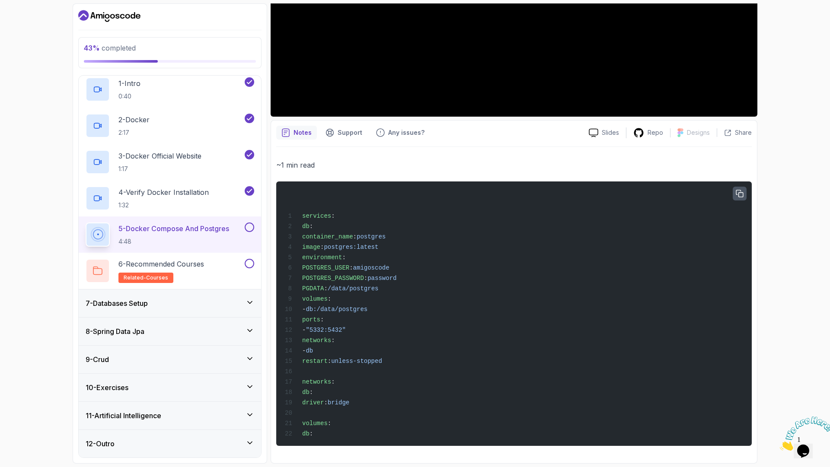
click at [246, 299] on icon at bounding box center [250, 302] width 9 height 9
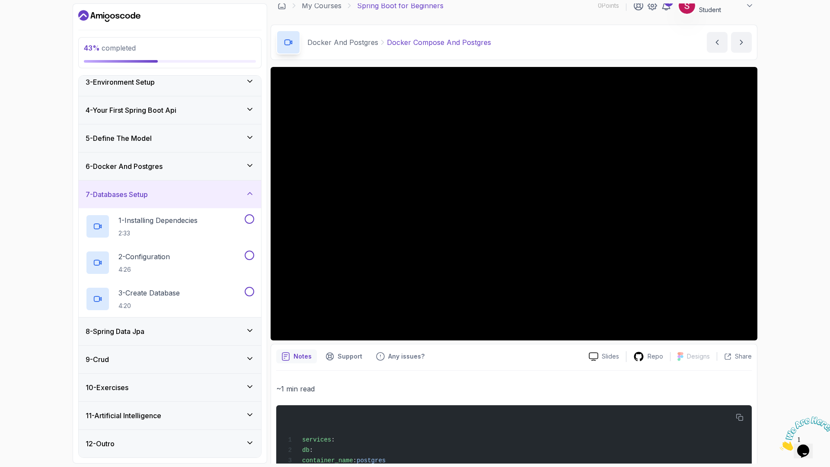
scroll to position [0, 0]
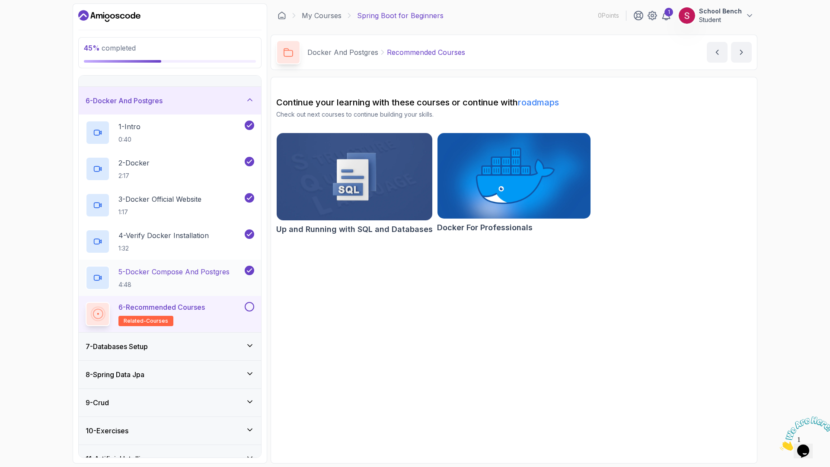
scroll to position [172, 0]
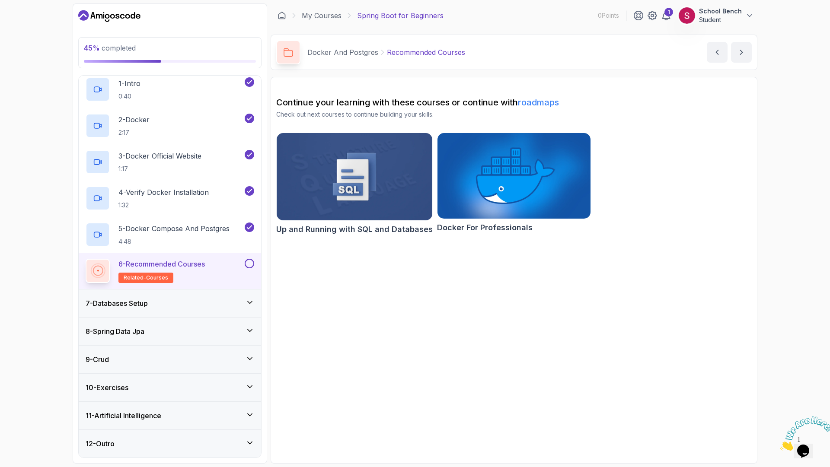
click at [247, 263] on button at bounding box center [250, 264] width 10 height 10
click at [190, 306] on div "7 - Databases Setup" at bounding box center [170, 303] width 169 height 10
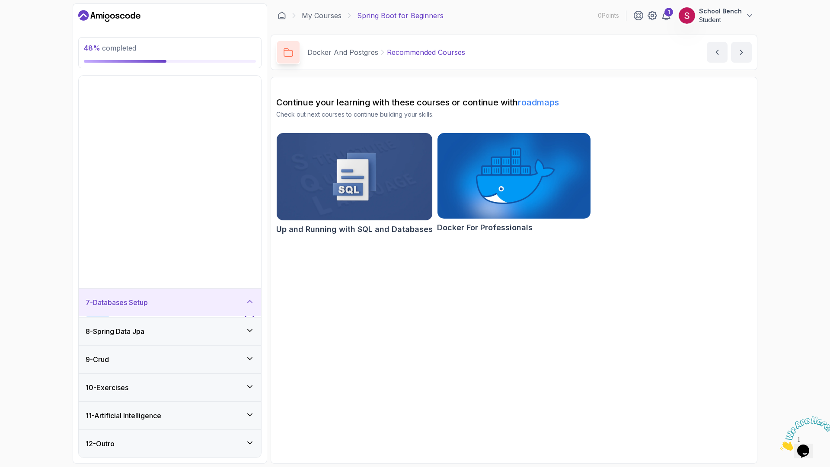
scroll to position [0, 0]
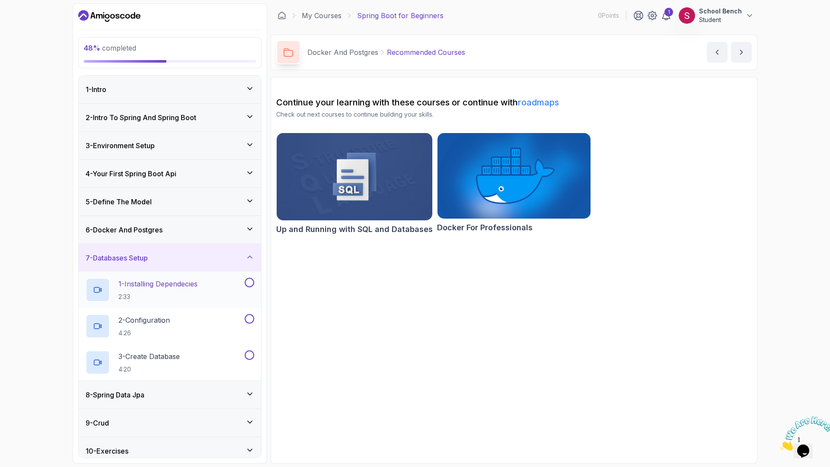
click at [198, 293] on p "2:33" at bounding box center [157, 297] width 79 height 9
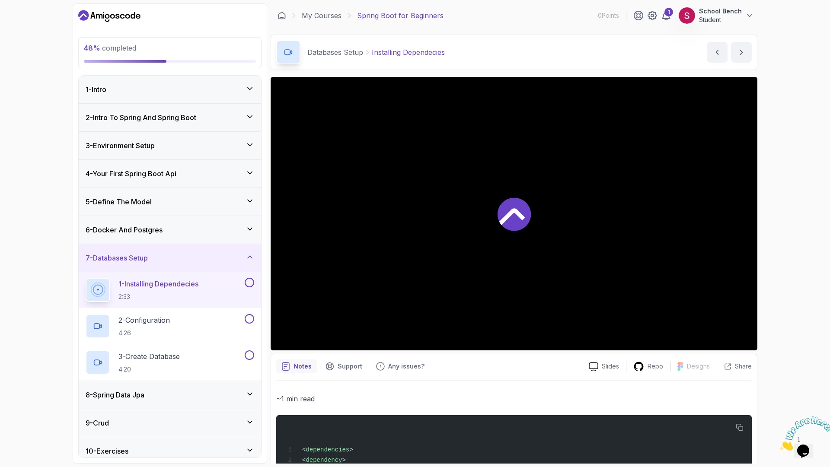
click at [342, 252] on div at bounding box center [514, 214] width 487 height 274
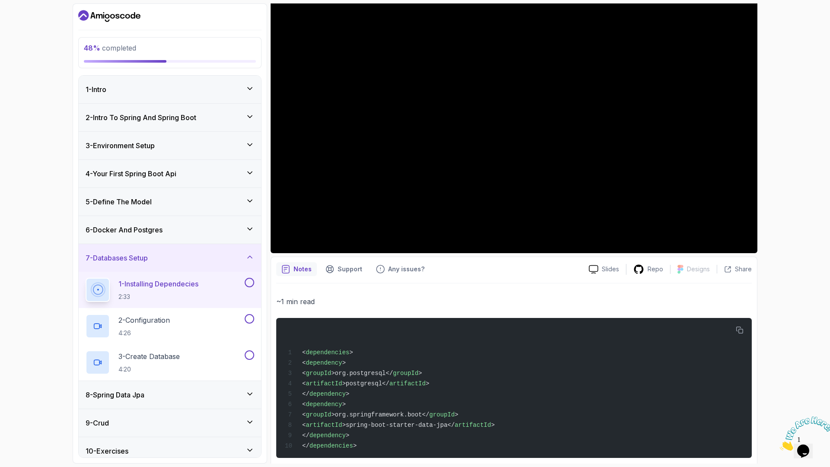
scroll to position [109, 0]
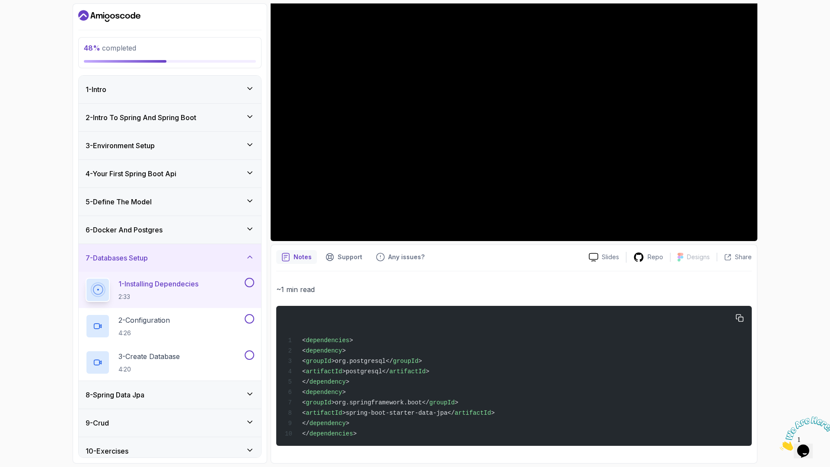
drag, startPoint x: 364, startPoint y: 422, endPoint x: 315, endPoint y: 349, distance: 88.2
click at [315, 349] on code "< dependencies > < dependency > < groupId >org.postgresql</ groupId > < artifac…" at bounding box center [390, 387] width 210 height 100
copy code "< dependency > < groupId >org.postgresql</ groupId > < artifactId >postgresql</…"
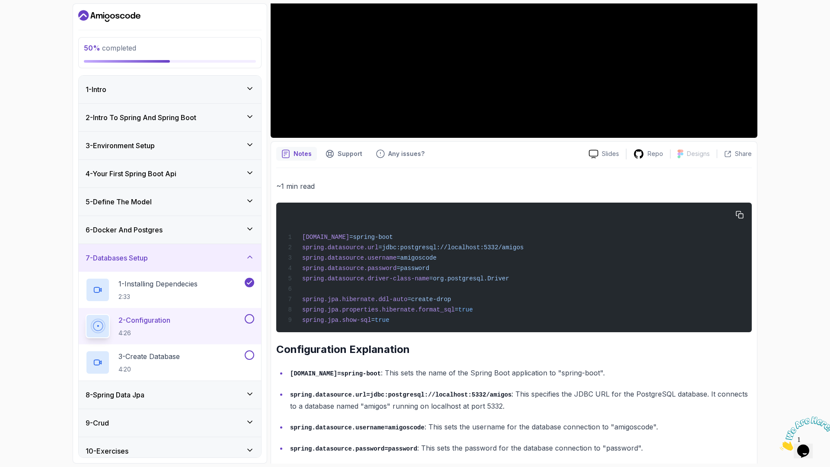
scroll to position [252, 0]
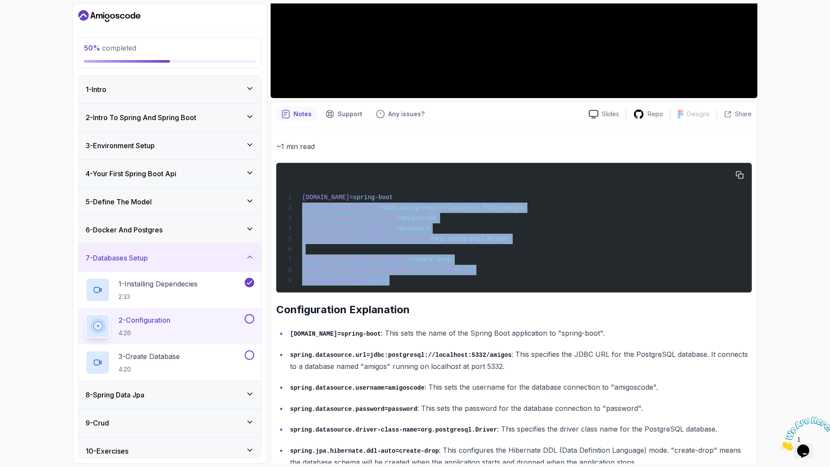
drag, startPoint x: 301, startPoint y: 208, endPoint x: 396, endPoint y: 284, distance: 121.8
click at [396, 284] on div "[DOMAIN_NAME] =spring-boot spring.datasource.url =jdbc:postgresql://localhost:5…" at bounding box center [514, 227] width 462 height 119
copy code "spring.datasource.url =jdbc:postgresql://localhost:5332/amigos spring.datasourc…"
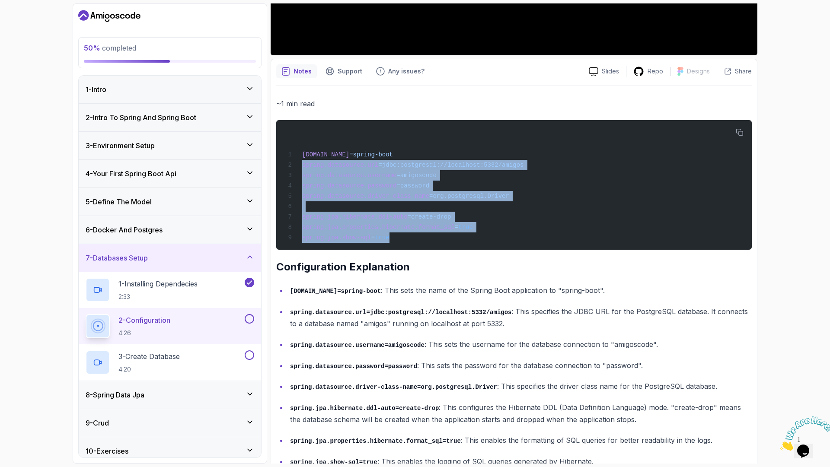
scroll to position [325, 0]
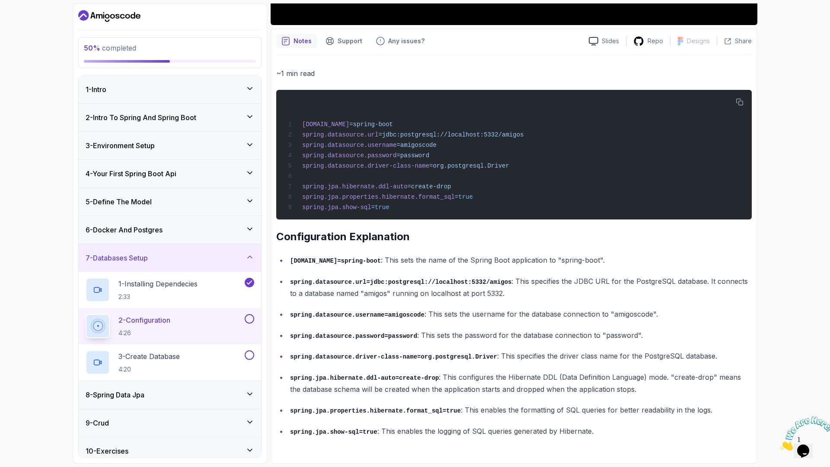
click at [346, 433] on code "spring.jpa.show-sql=true" at bounding box center [333, 432] width 87 height 7
click at [487, 429] on p "spring.jpa.show-sql=true : This enables the logging of SQL queries generated by…" at bounding box center [521, 431] width 462 height 13
click at [354, 378] on code "spring.jpa.hibernate.ddl-auto=create-drop" at bounding box center [364, 378] width 149 height 7
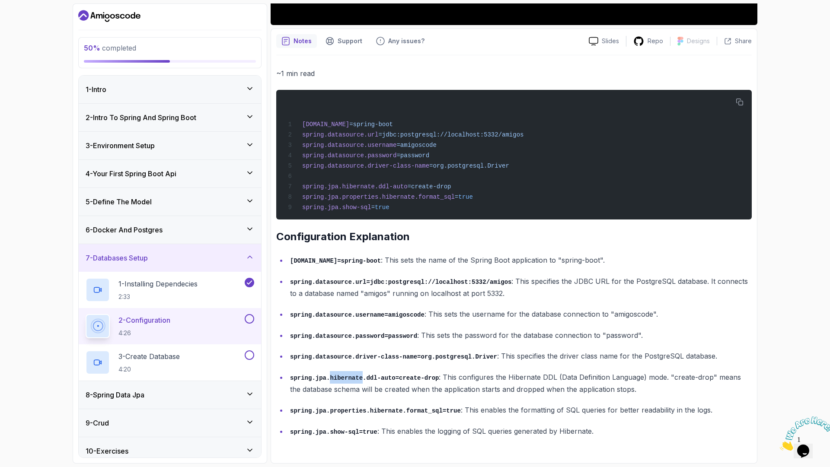
click at [354, 378] on code "spring.jpa.hibernate.ddl-auto=create-drop" at bounding box center [364, 378] width 149 height 7
click at [413, 376] on code "spring.jpa.hibernate.ddl-auto=create-drop" at bounding box center [364, 378] width 149 height 7
click at [426, 376] on code "spring.jpa.hibernate.ddl-auto=create-drop" at bounding box center [364, 378] width 149 height 7
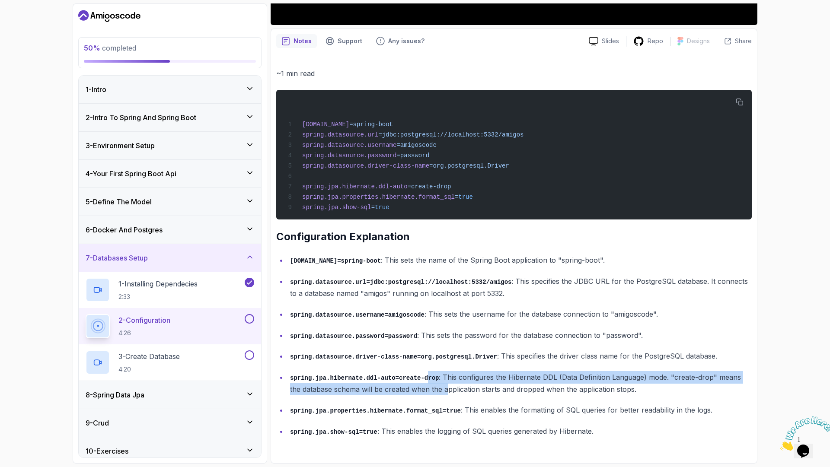
drag, startPoint x: 433, startPoint y: 383, endPoint x: 440, endPoint y: 356, distance: 27.9
click at [435, 363] on ul "[DOMAIN_NAME]=spring-boot : This sets the name of the Spring Boot application t…" at bounding box center [513, 345] width 475 height 183
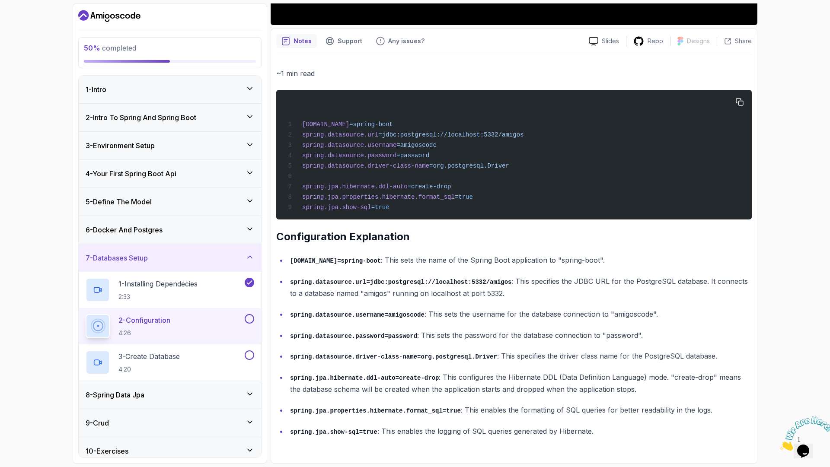
click at [459, 181] on div "[DOMAIN_NAME] =spring-boot spring.datasource.url =jdbc:postgresql://localhost:5…" at bounding box center [514, 154] width 462 height 119
drag, startPoint x: 457, startPoint y: 185, endPoint x: 300, endPoint y: 186, distance: 156.9
click at [299, 186] on div "[DOMAIN_NAME] =spring-boot spring.datasource.url =jdbc:postgresql://localhost:5…" at bounding box center [514, 154] width 462 height 119
copy span "spring.jpa.hibernate.ddl-auto =create-drop"
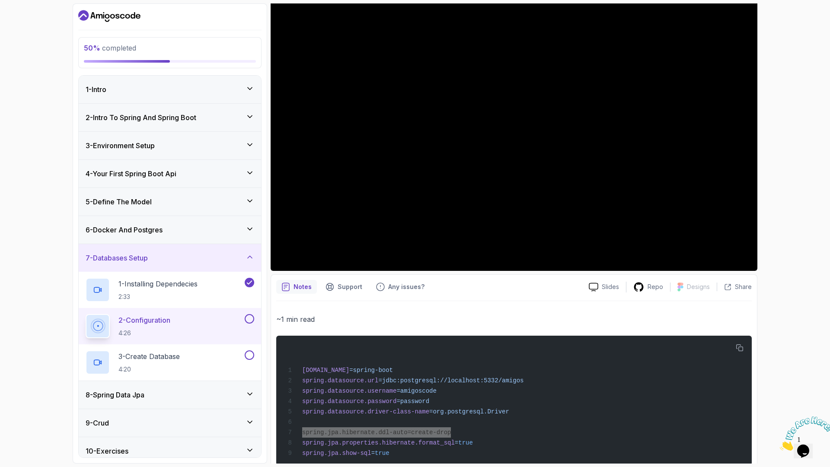
scroll to position [77, 0]
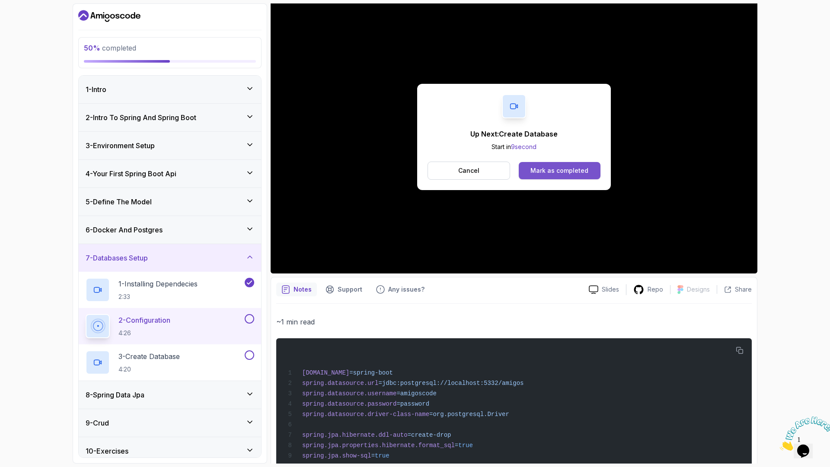
click at [543, 171] on div "Mark as completed" at bounding box center [559, 170] width 58 height 9
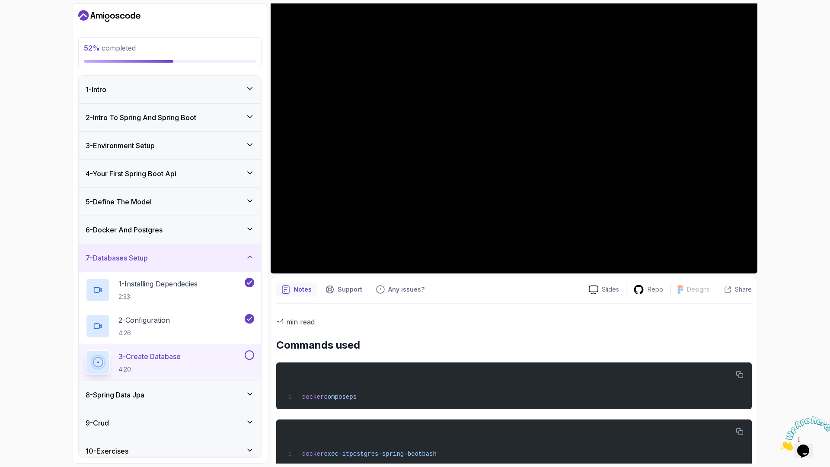
scroll to position [211, 0]
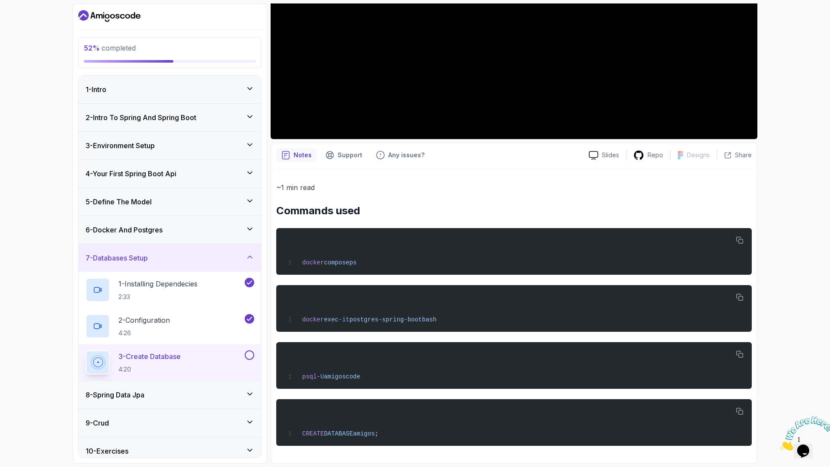
click at [247, 354] on button at bounding box center [250, 356] width 10 height 10
click at [197, 405] on div "8 - Spring Data Jpa" at bounding box center [170, 395] width 182 height 28
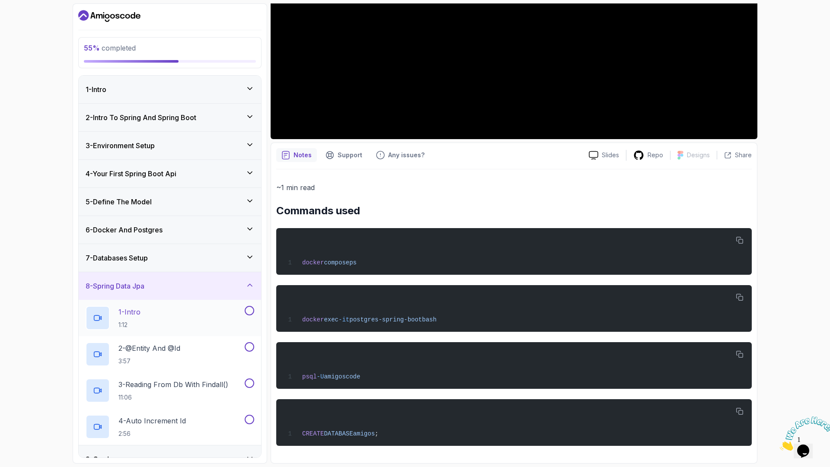
click at [135, 321] on p "1:12" at bounding box center [129, 325] width 22 height 9
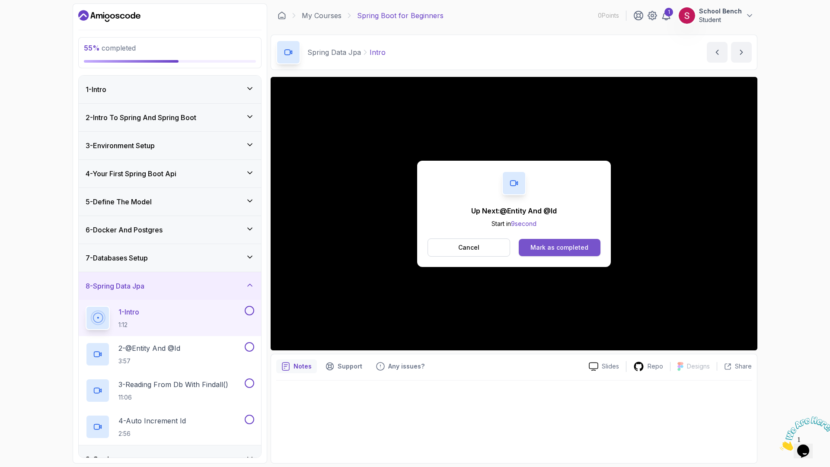
click at [549, 248] on div "Mark as completed" at bounding box center [559, 247] width 58 height 9
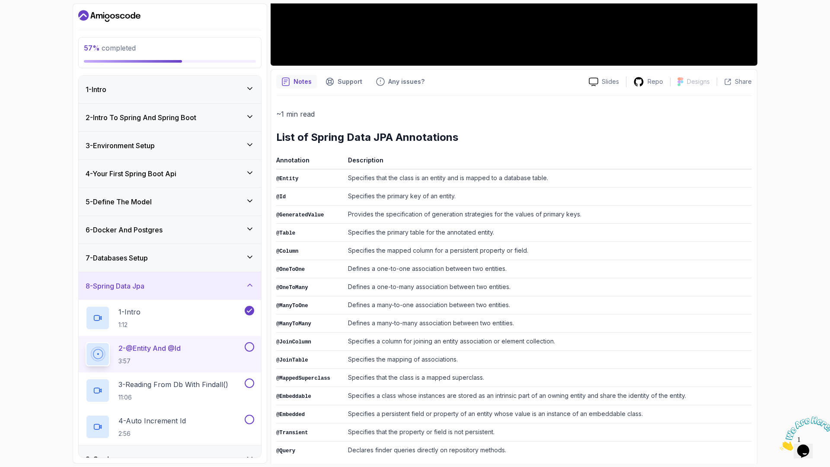
scroll to position [288, 0]
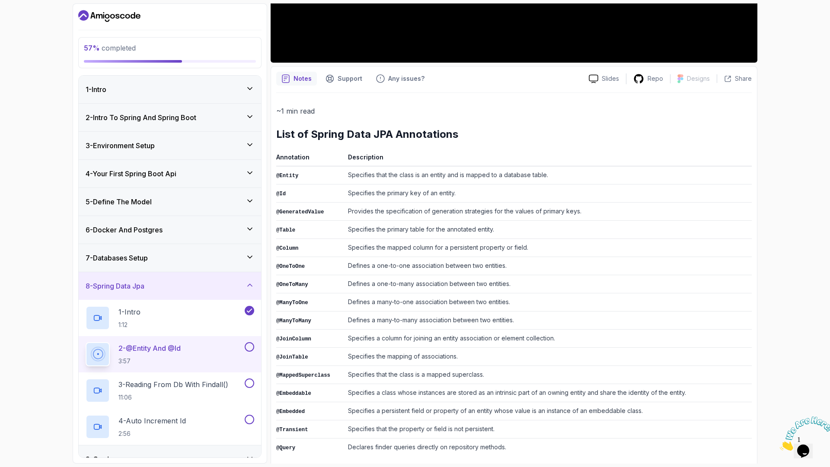
click at [289, 265] on code "@OneToOne" at bounding box center [290, 267] width 29 height 6
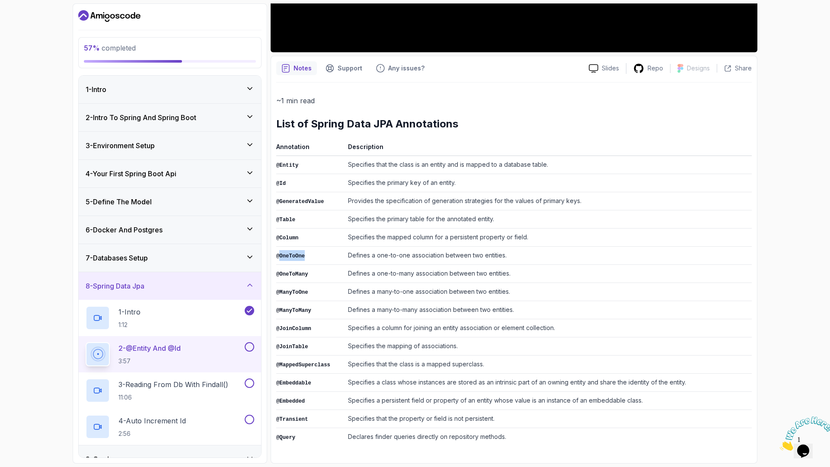
scroll to position [0, 0]
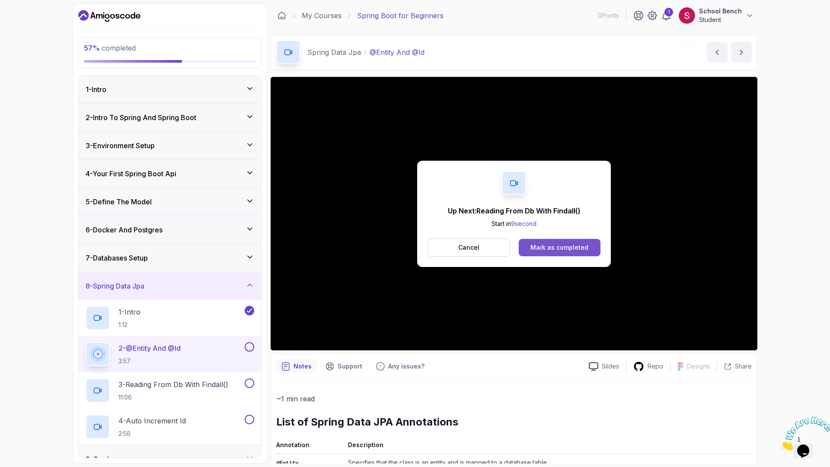
click at [545, 248] on div "Mark as completed" at bounding box center [559, 247] width 58 height 9
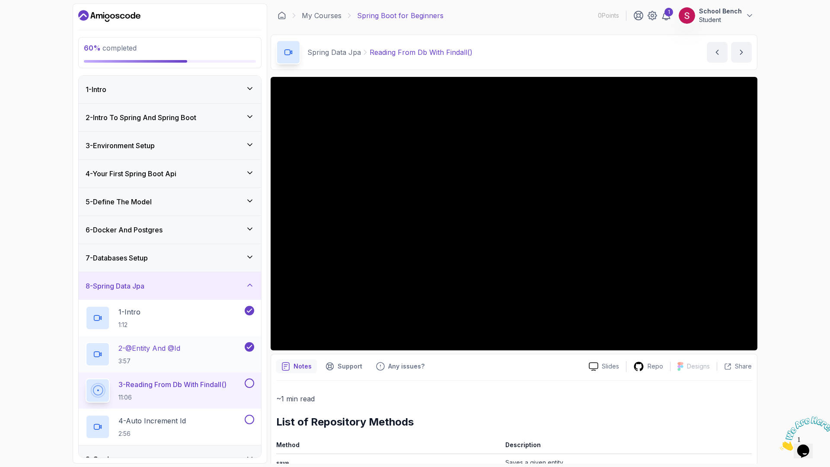
scroll to position [100, 0]
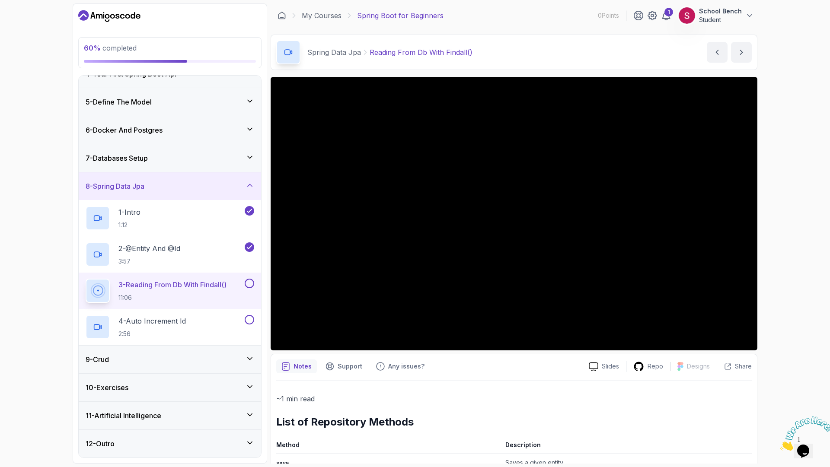
click at [161, 364] on div "9 - Crud" at bounding box center [170, 359] width 169 height 10
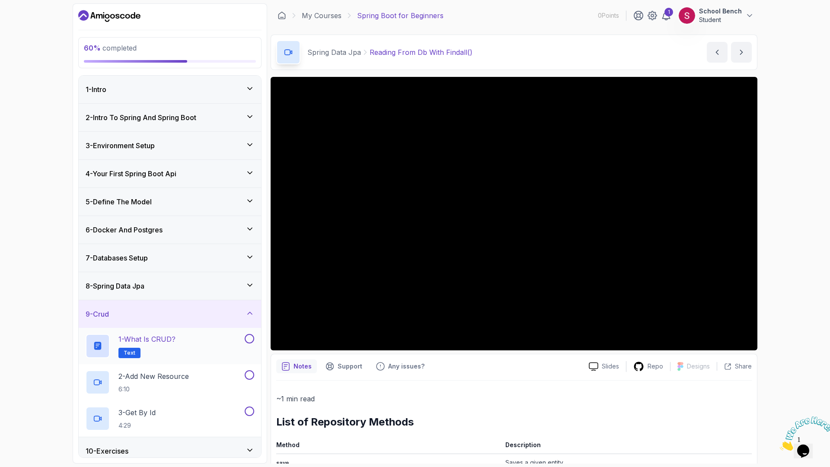
scroll to position [64, 0]
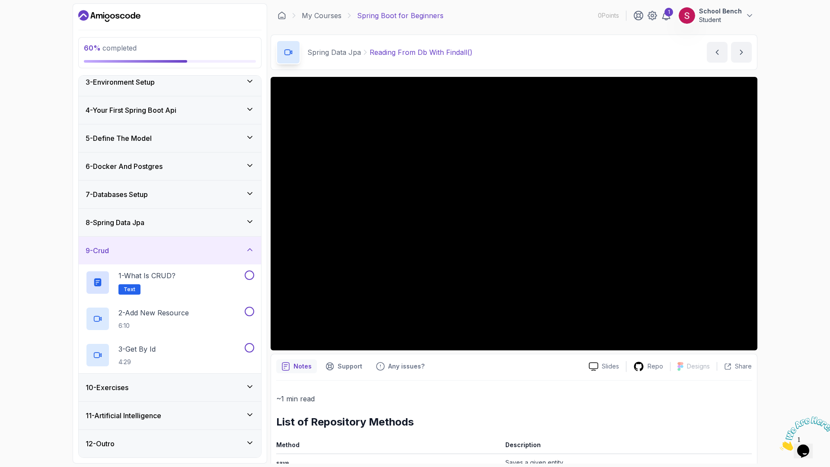
click at [156, 388] on div "10 - Exercises" at bounding box center [170, 388] width 169 height 10
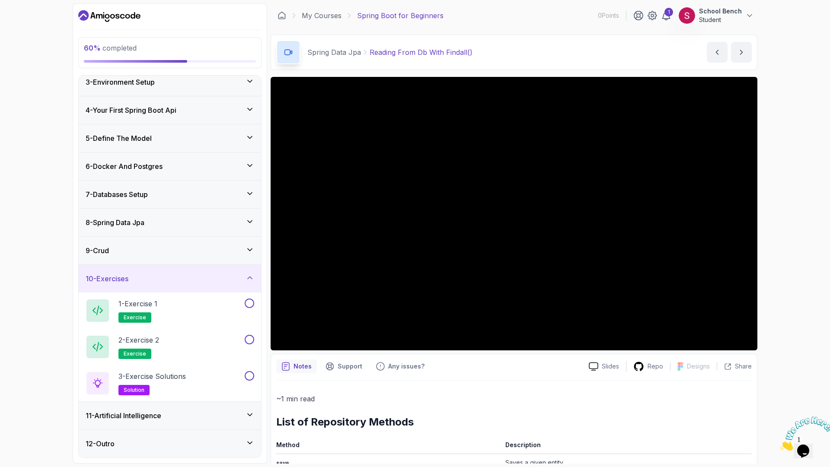
click at [138, 417] on h3 "11 - Artificial Intelligence" at bounding box center [124, 416] width 76 height 10
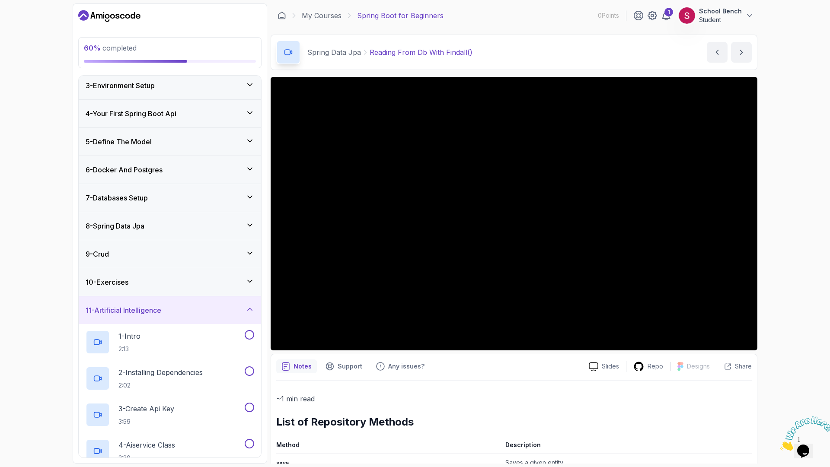
scroll to position [0, 0]
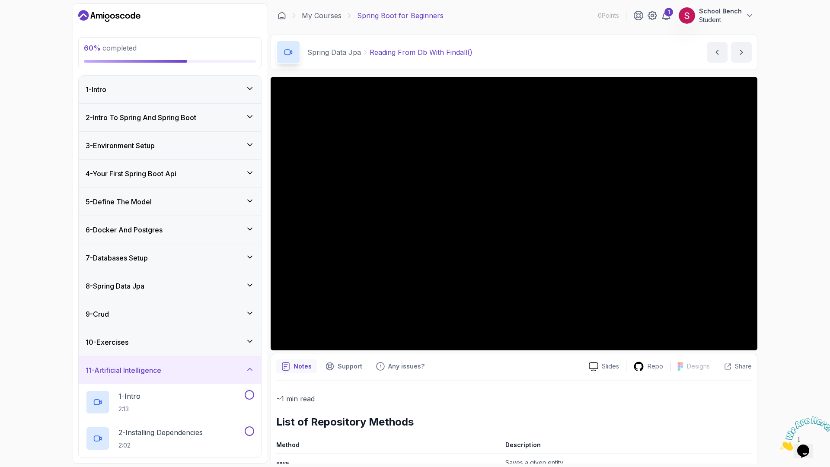
click at [155, 281] on div "8 - Spring Data Jpa" at bounding box center [170, 286] width 169 height 10
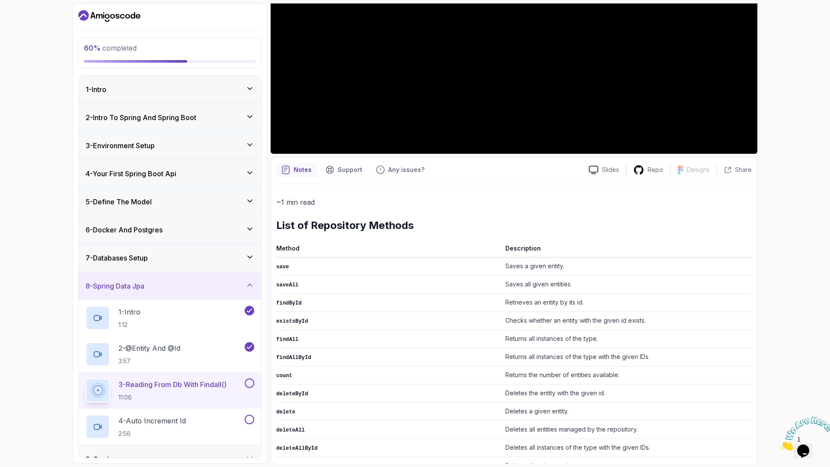
scroll to position [292, 0]
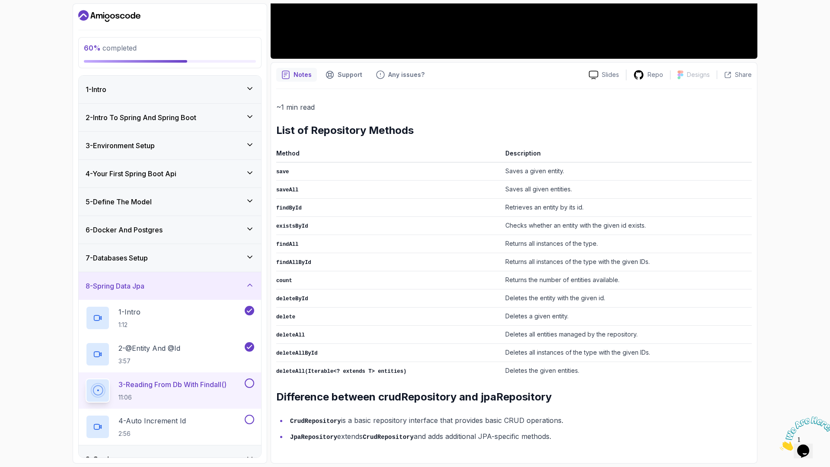
click at [315, 436] on code "JpaRepository" at bounding box center [313, 437] width 47 height 7
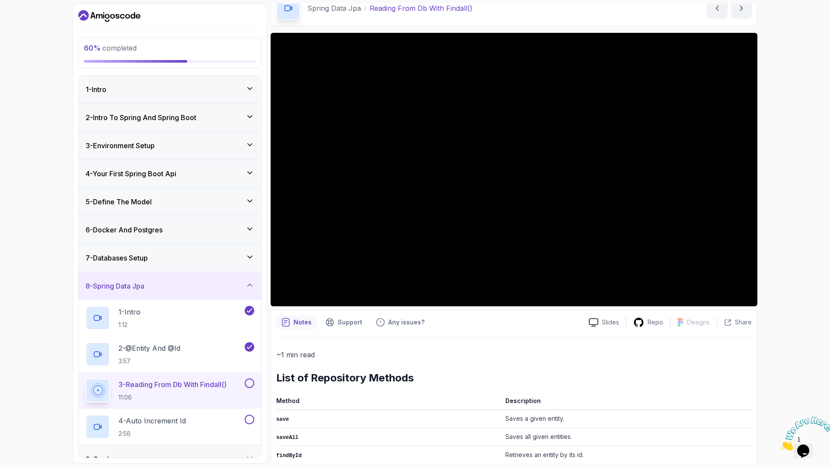
scroll to position [0, 0]
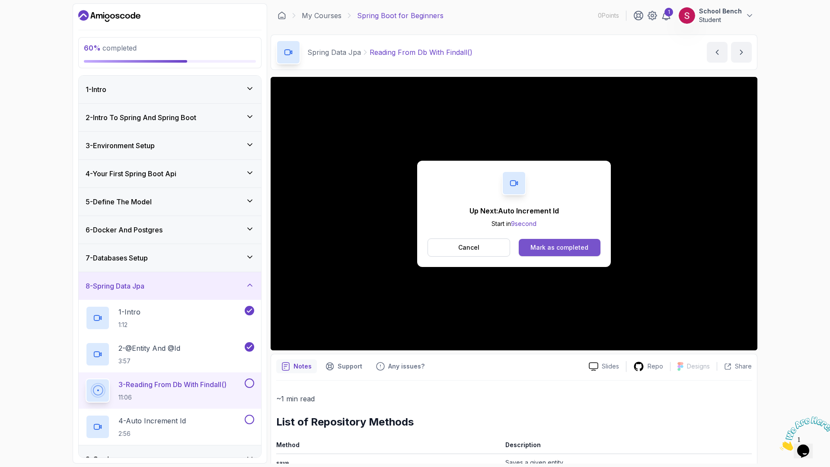
click at [579, 246] on div "Mark as completed" at bounding box center [559, 247] width 58 height 9
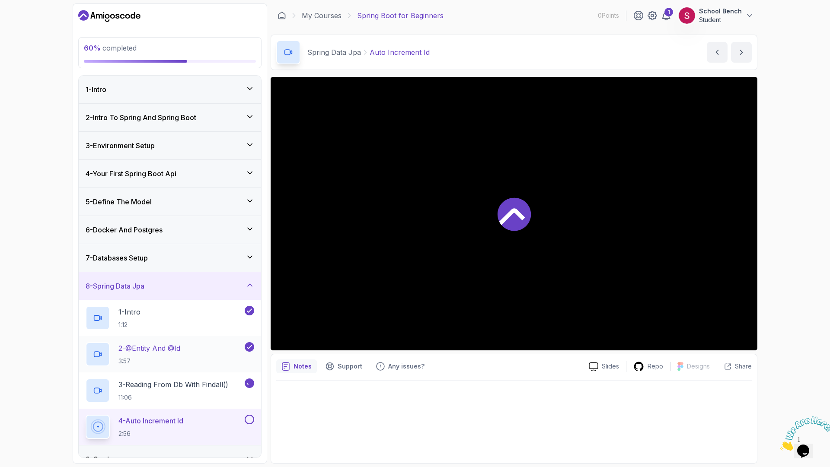
scroll to position [100, 0]
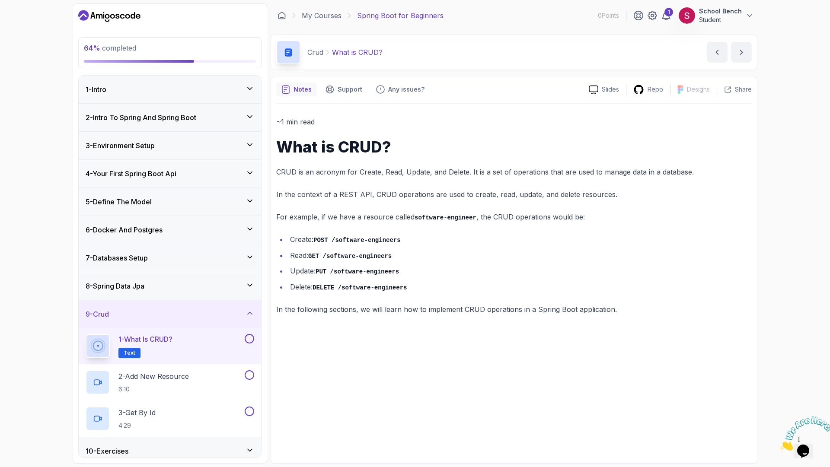
click at [143, 290] on h3 "8 - Spring Data Jpa" at bounding box center [115, 286] width 59 height 10
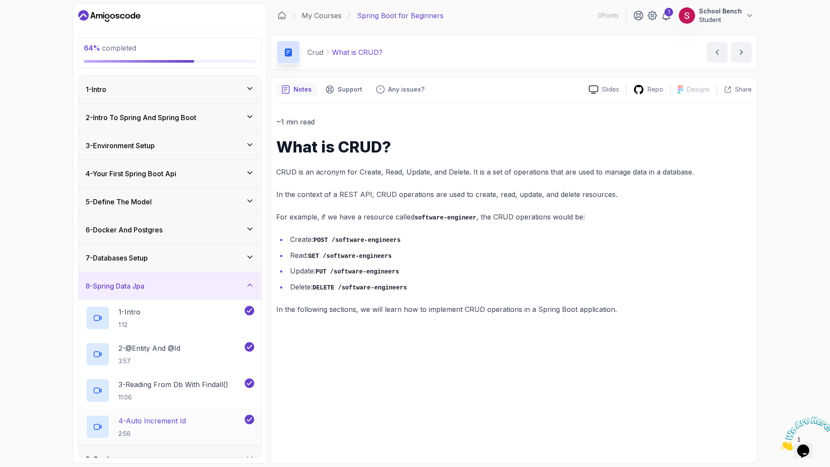
click at [156, 415] on div "4 - Auto Increment Id 2:56" at bounding box center [164, 427] width 157 height 24
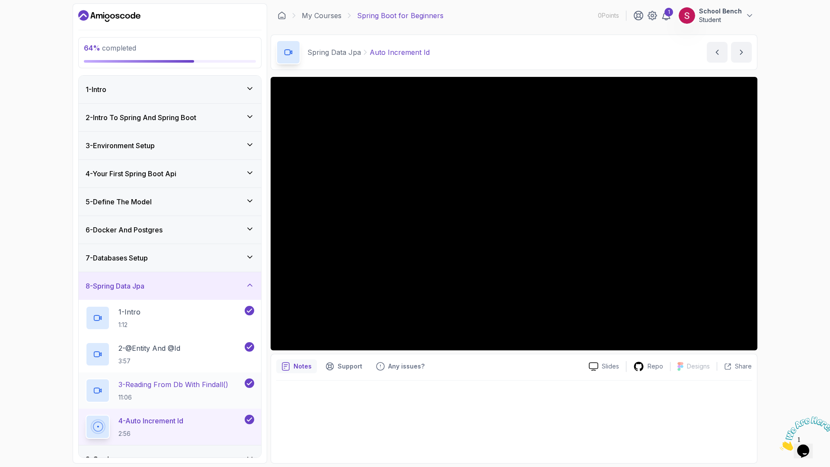
scroll to position [100, 0]
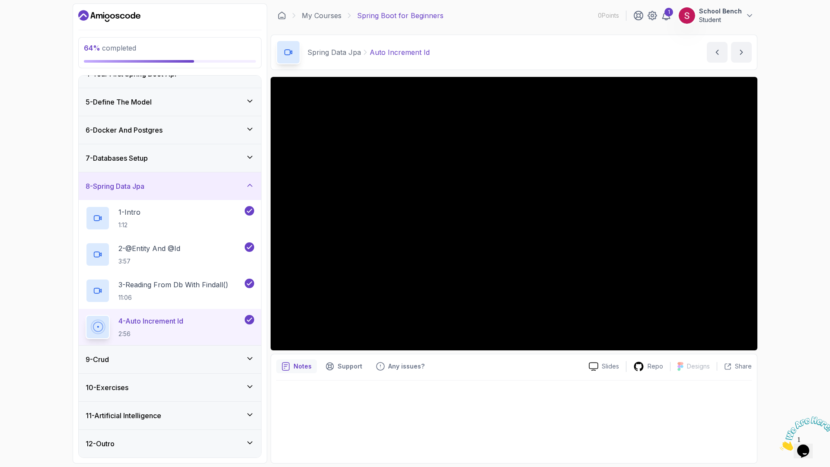
click at [157, 364] on div "9 - Crud" at bounding box center [170, 359] width 169 height 10
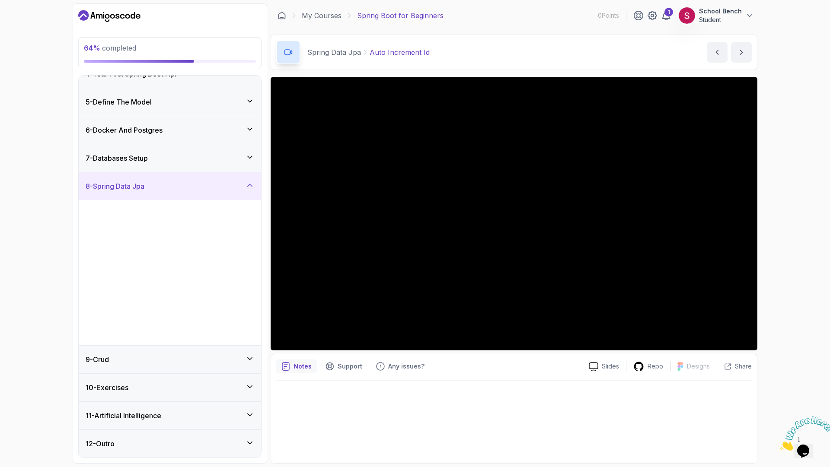
scroll to position [0, 0]
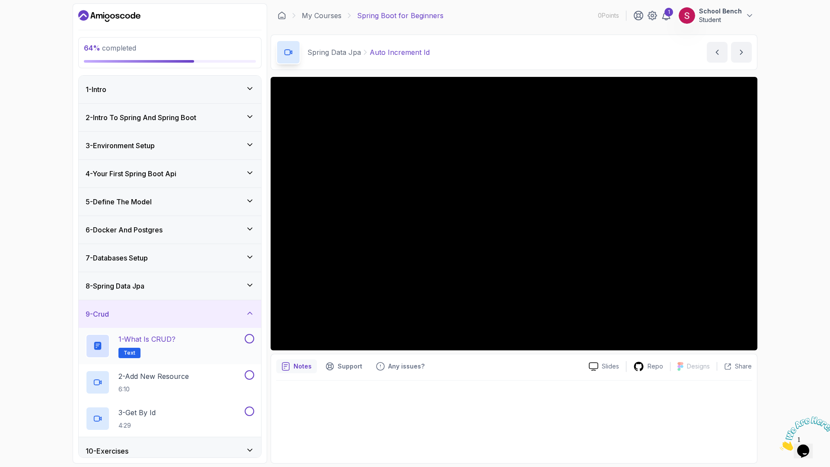
click at [172, 350] on h2 "1 - What is CRUD? Text" at bounding box center [146, 346] width 57 height 24
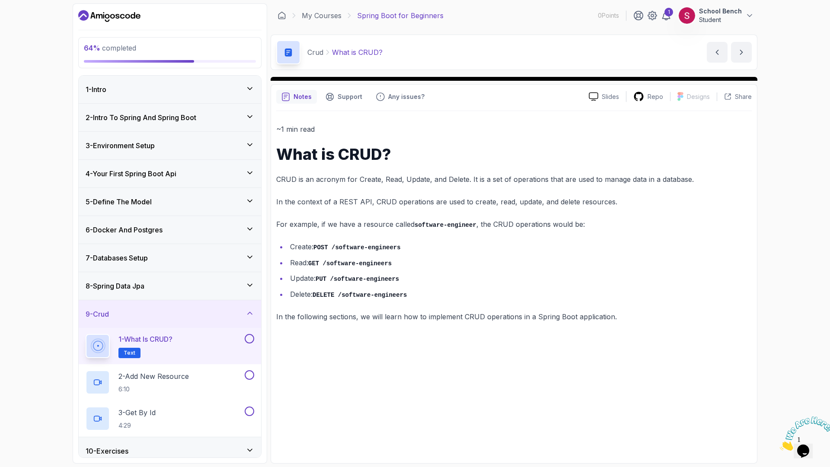
click at [204, 343] on div "1 - What is CRUD? Text" at bounding box center [164, 346] width 157 height 24
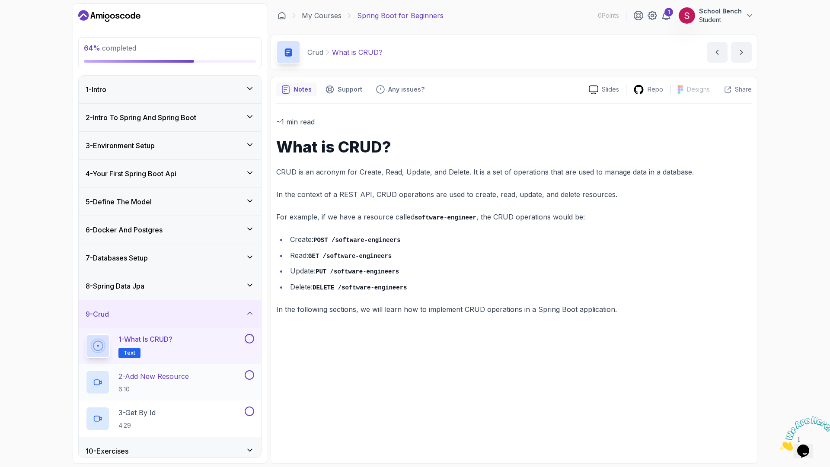
click at [192, 390] on div "2 - Add New Resource 6:10" at bounding box center [164, 382] width 157 height 24
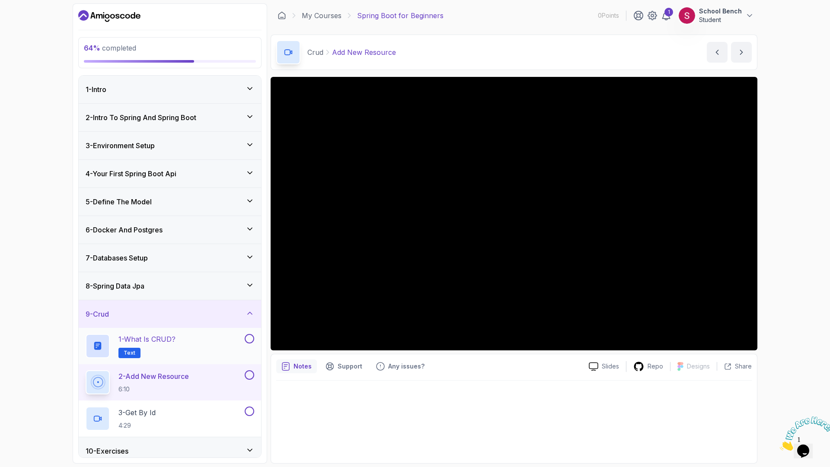
scroll to position [64, 0]
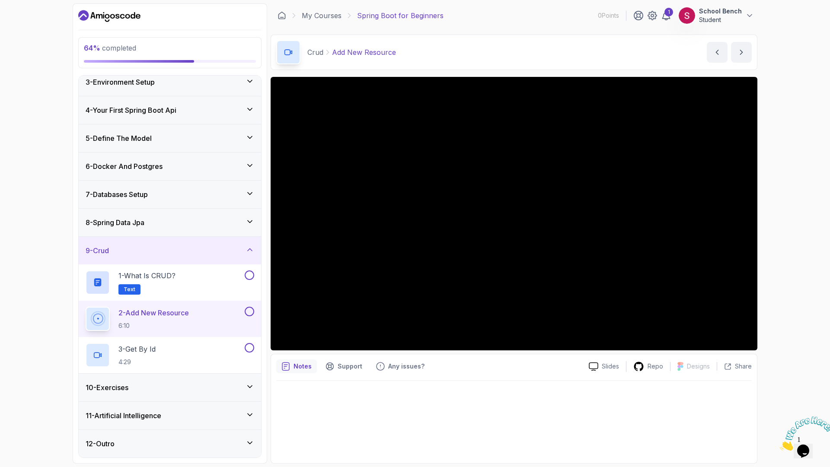
click at [200, 379] on div "10 - Exercises" at bounding box center [170, 388] width 182 height 28
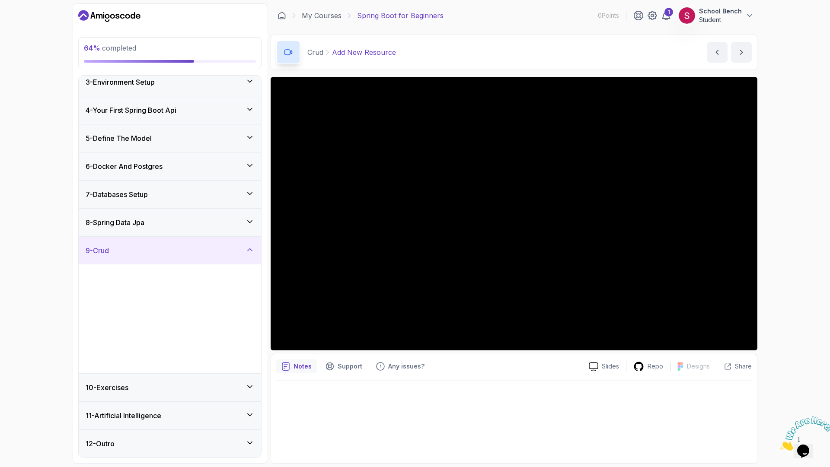
scroll to position [0, 0]
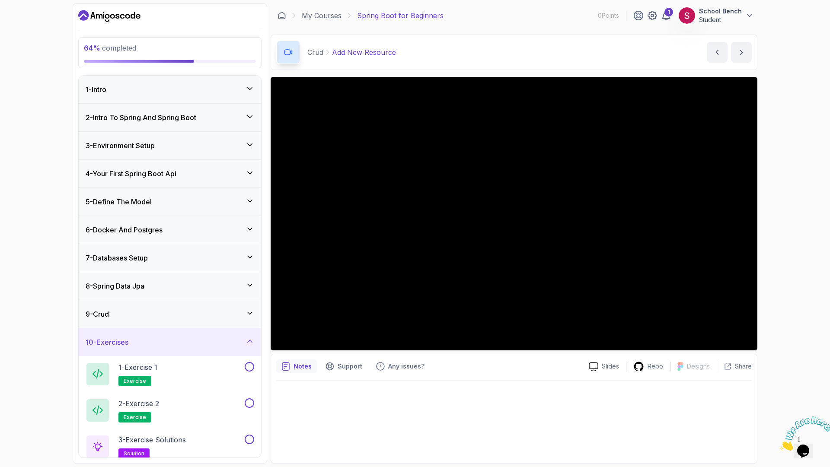
click at [160, 310] on div "9 - Crud" at bounding box center [170, 314] width 169 height 10
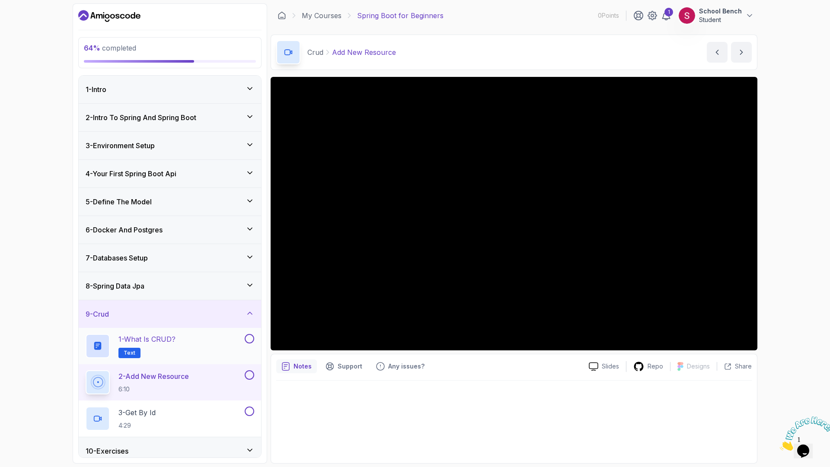
click at [251, 338] on button at bounding box center [250, 339] width 10 height 10
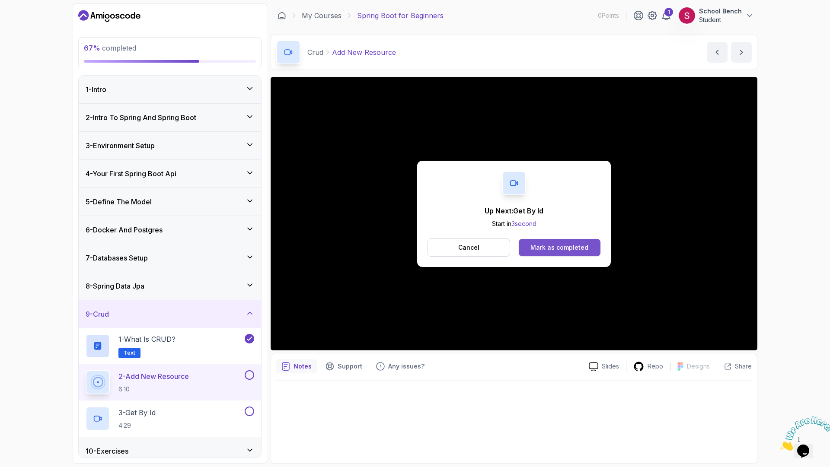
click at [554, 243] on div "Mark as completed" at bounding box center [559, 247] width 58 height 9
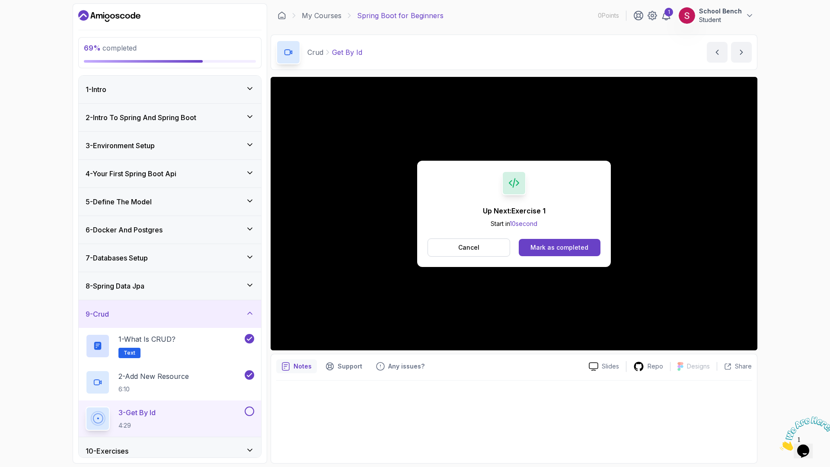
scroll to position [52, 0]
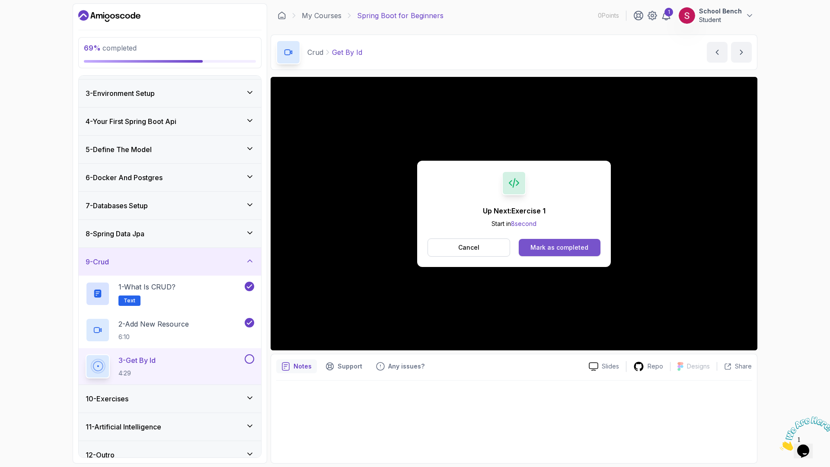
click at [567, 248] on div "Mark as completed" at bounding box center [559, 247] width 58 height 9
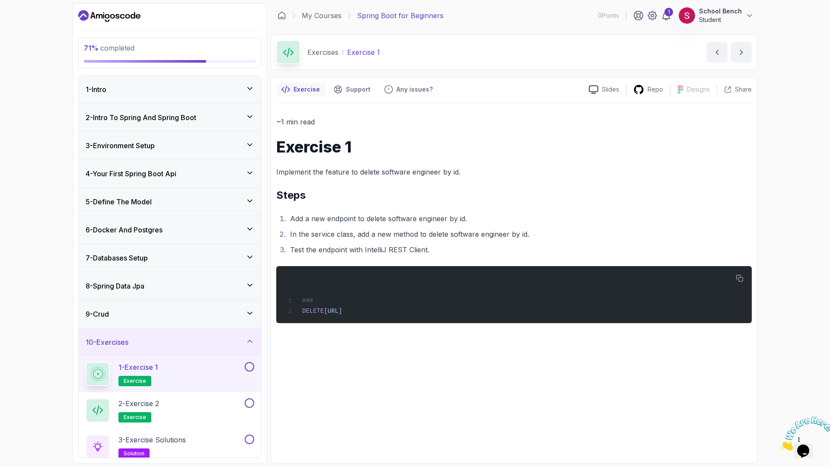
click at [252, 366] on button at bounding box center [250, 367] width 10 height 10
click at [149, 408] on p "2 - Exercise 2" at bounding box center [138, 404] width 41 height 10
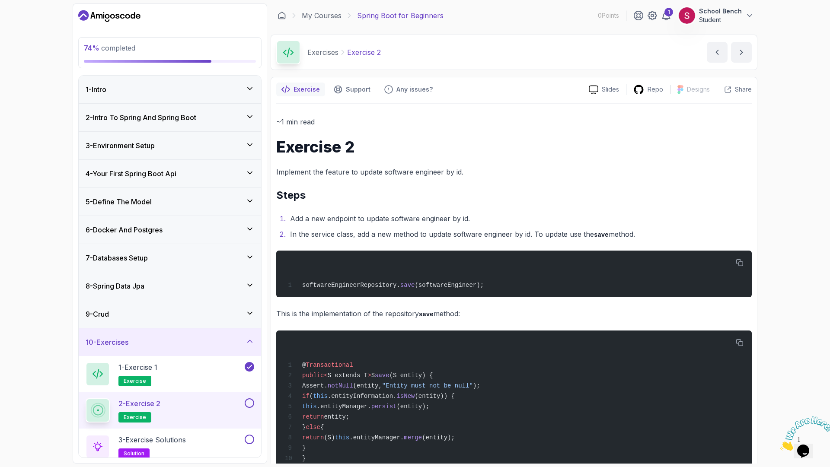
click at [381, 170] on p "Implement the feature to update software engineer by id." at bounding box center [513, 172] width 475 height 12
click at [421, 172] on p "Implement the feature to update software engineer by id." at bounding box center [513, 172] width 475 height 12
click at [460, 171] on p "Implement the feature to update software engineer by id." at bounding box center [513, 172] width 475 height 12
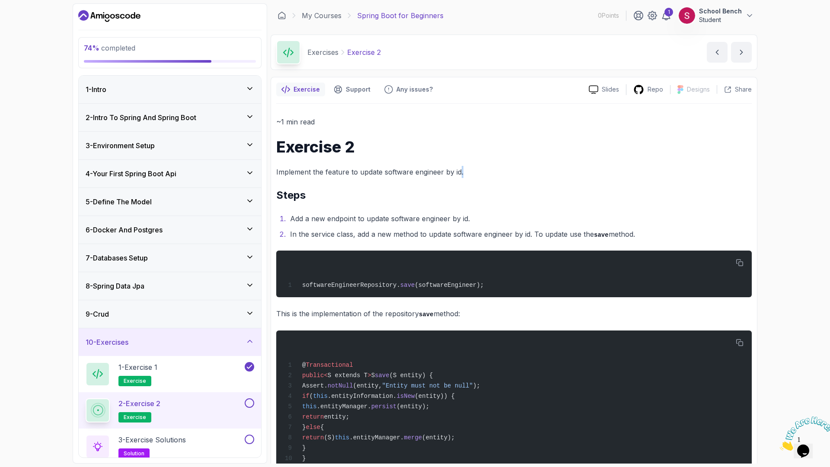
click at [460, 171] on p "Implement the feature to update software engineer by id." at bounding box center [513, 172] width 475 height 12
click at [345, 220] on li "Add a new endpoint to update software engineer by id." at bounding box center [519, 219] width 464 height 12
click at [429, 218] on li "Add a new endpoint to update software engineer by id." at bounding box center [519, 219] width 464 height 12
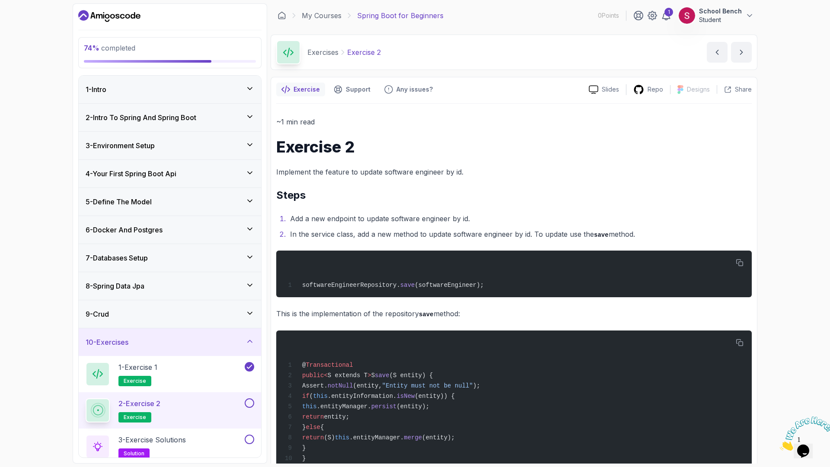
click at [460, 219] on li "Add a new endpoint to update software engineer by id." at bounding box center [519, 219] width 464 height 12
click at [367, 230] on li "In the service class, add a new method to update software engineer by id. To up…" at bounding box center [519, 234] width 464 height 13
click at [601, 234] on code "save" at bounding box center [601, 235] width 15 height 7
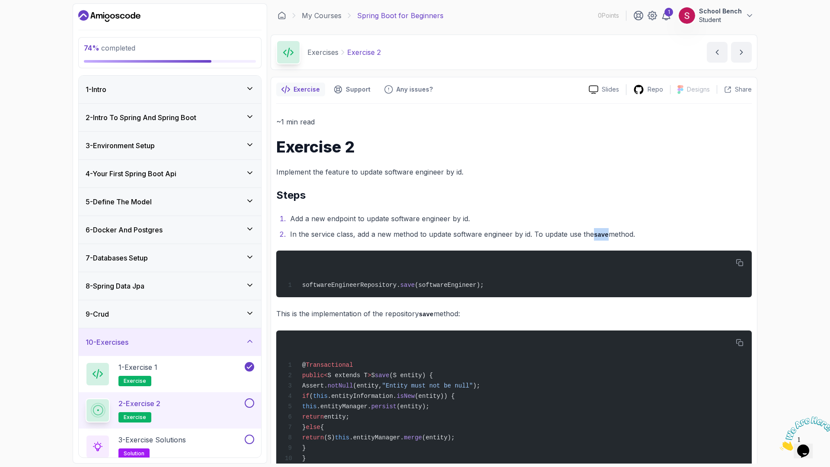
click at [601, 234] on code "save" at bounding box center [601, 235] width 15 height 7
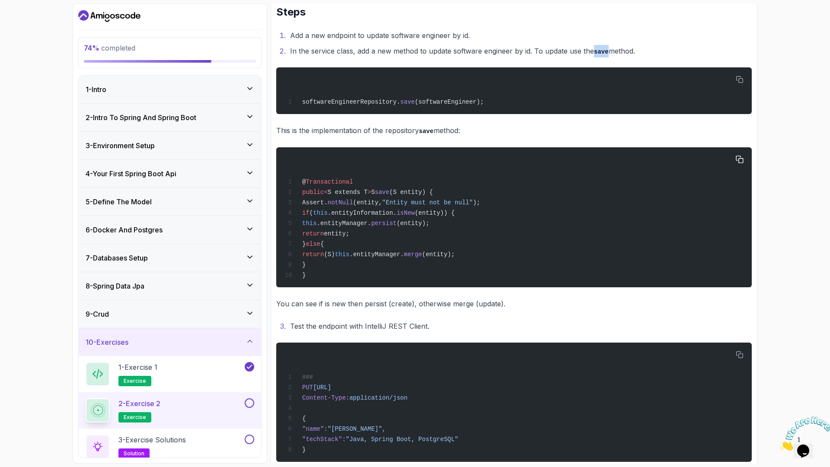
scroll to position [199, 0]
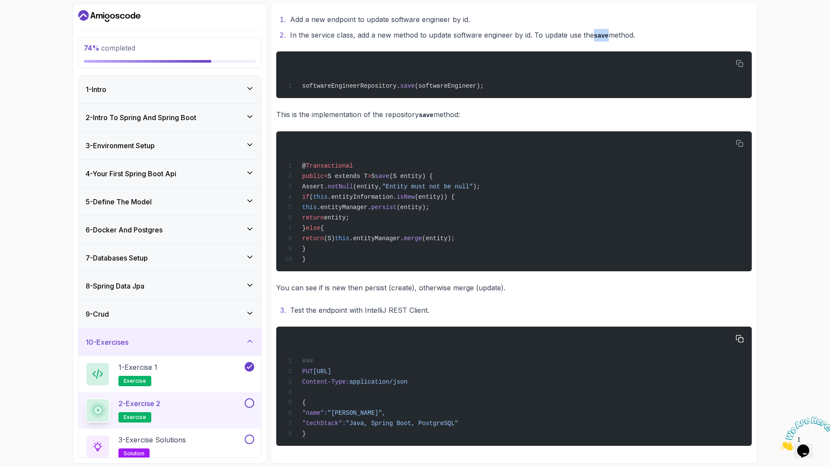
drag, startPoint x: 513, startPoint y: 374, endPoint x: 481, endPoint y: 373, distance: 32.4
click at [481, 373] on div "### PUT [URL] Content-Type: application/json { "name" : "[PERSON_NAME]", "techS…" at bounding box center [514, 386] width 462 height 109
click at [230, 435] on div "3 - Exercise Solutions solution" at bounding box center [164, 447] width 157 height 24
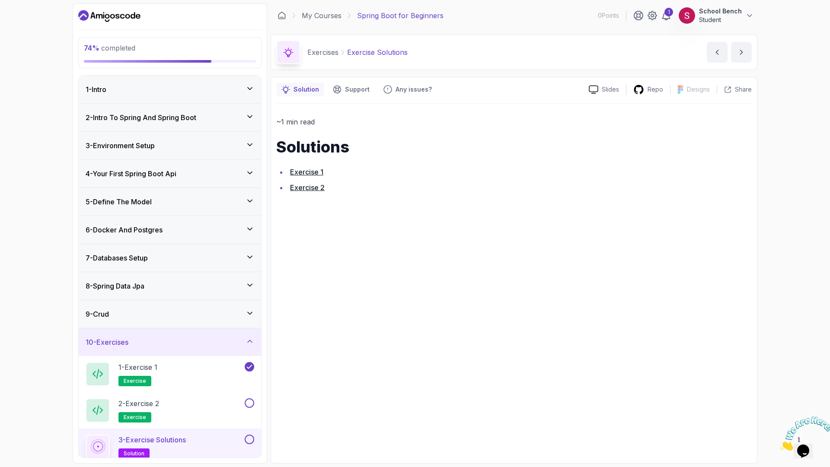
click at [306, 190] on link "Exercise 2" at bounding box center [307, 187] width 35 height 9
